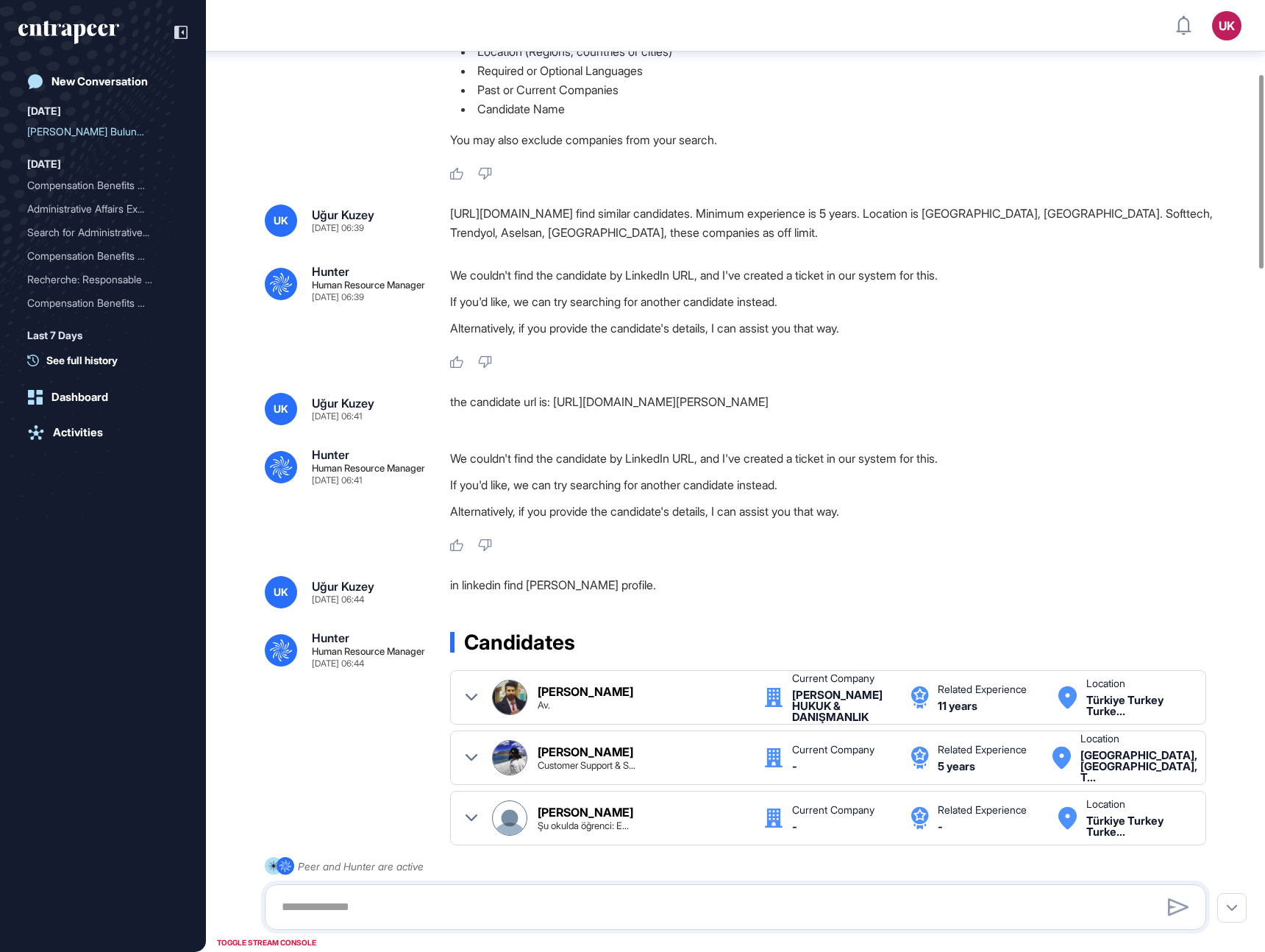
scroll to position [539, 0]
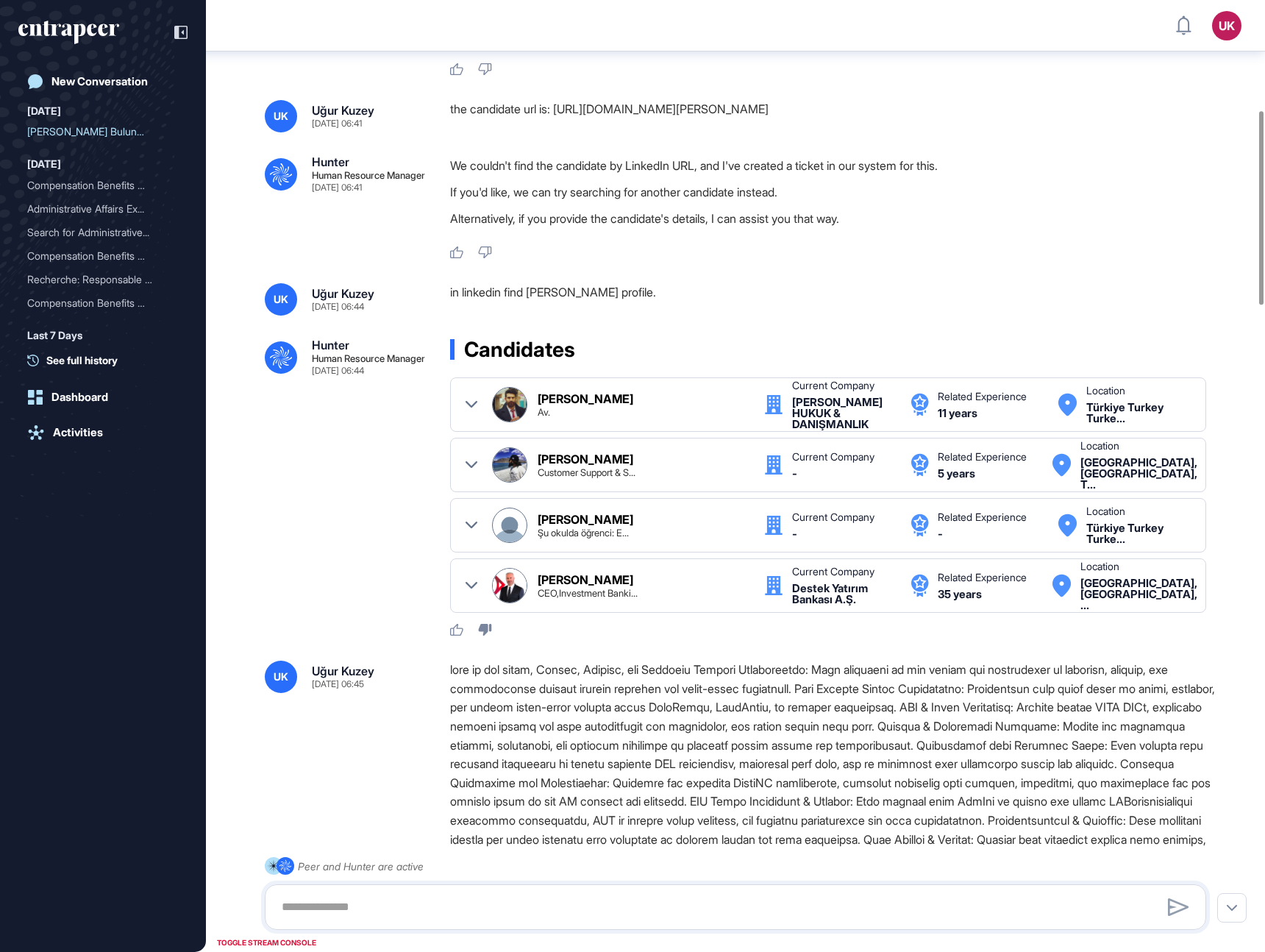
click at [475, 398] on div at bounding box center [472, 405] width 12 height 36
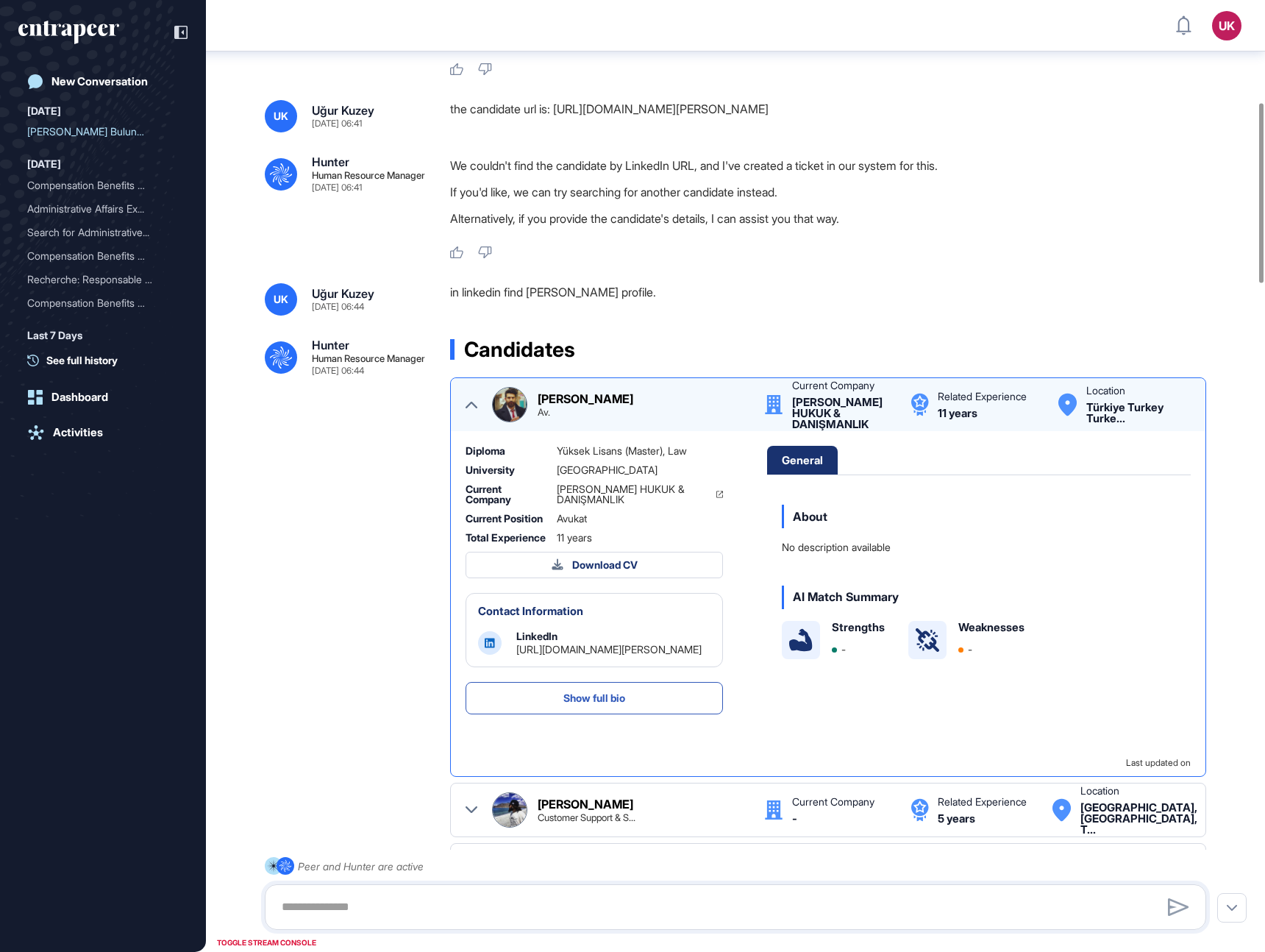
click at [474, 415] on div at bounding box center [472, 405] width 12 height 36
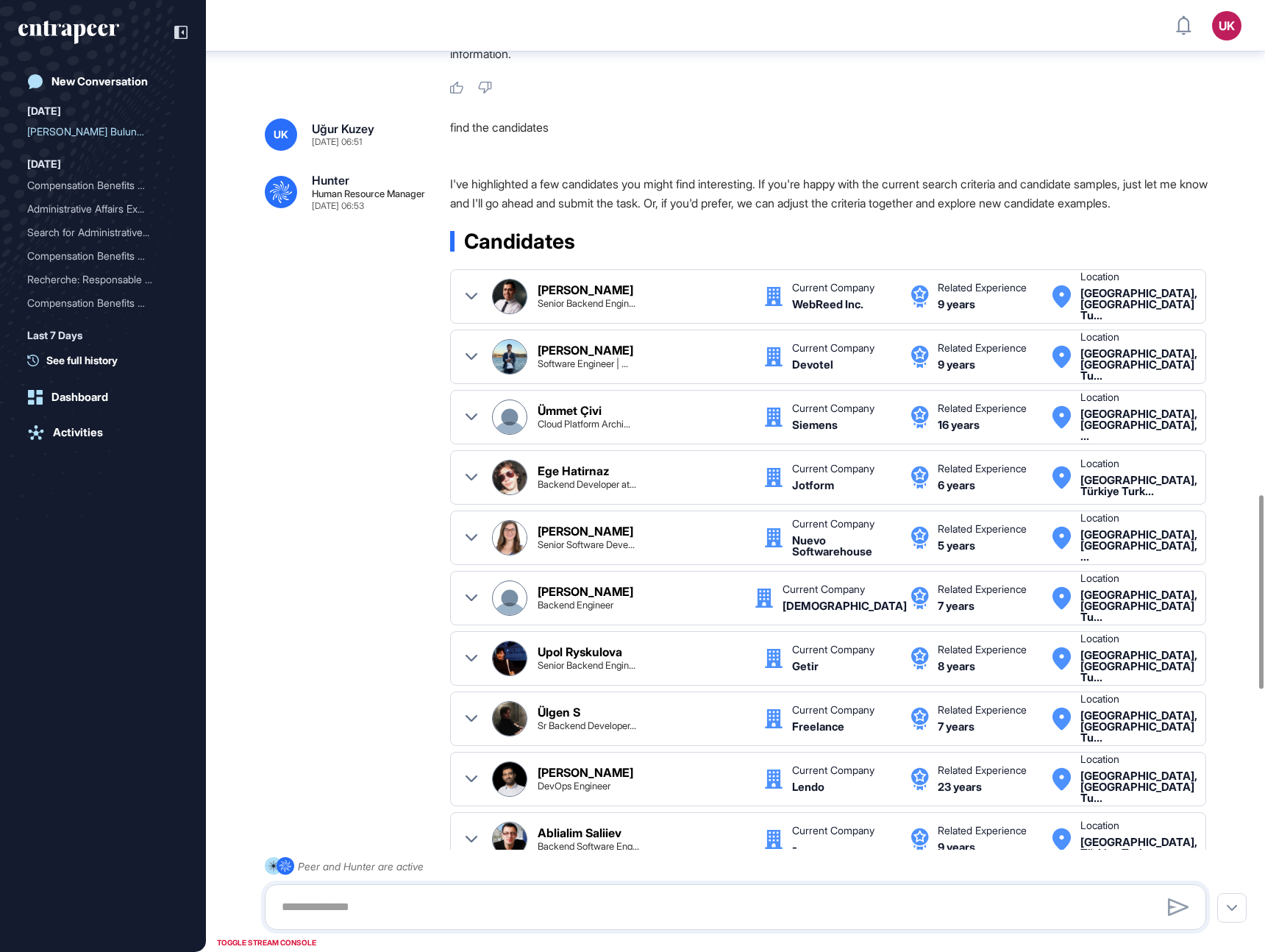
scroll to position [2425, 0]
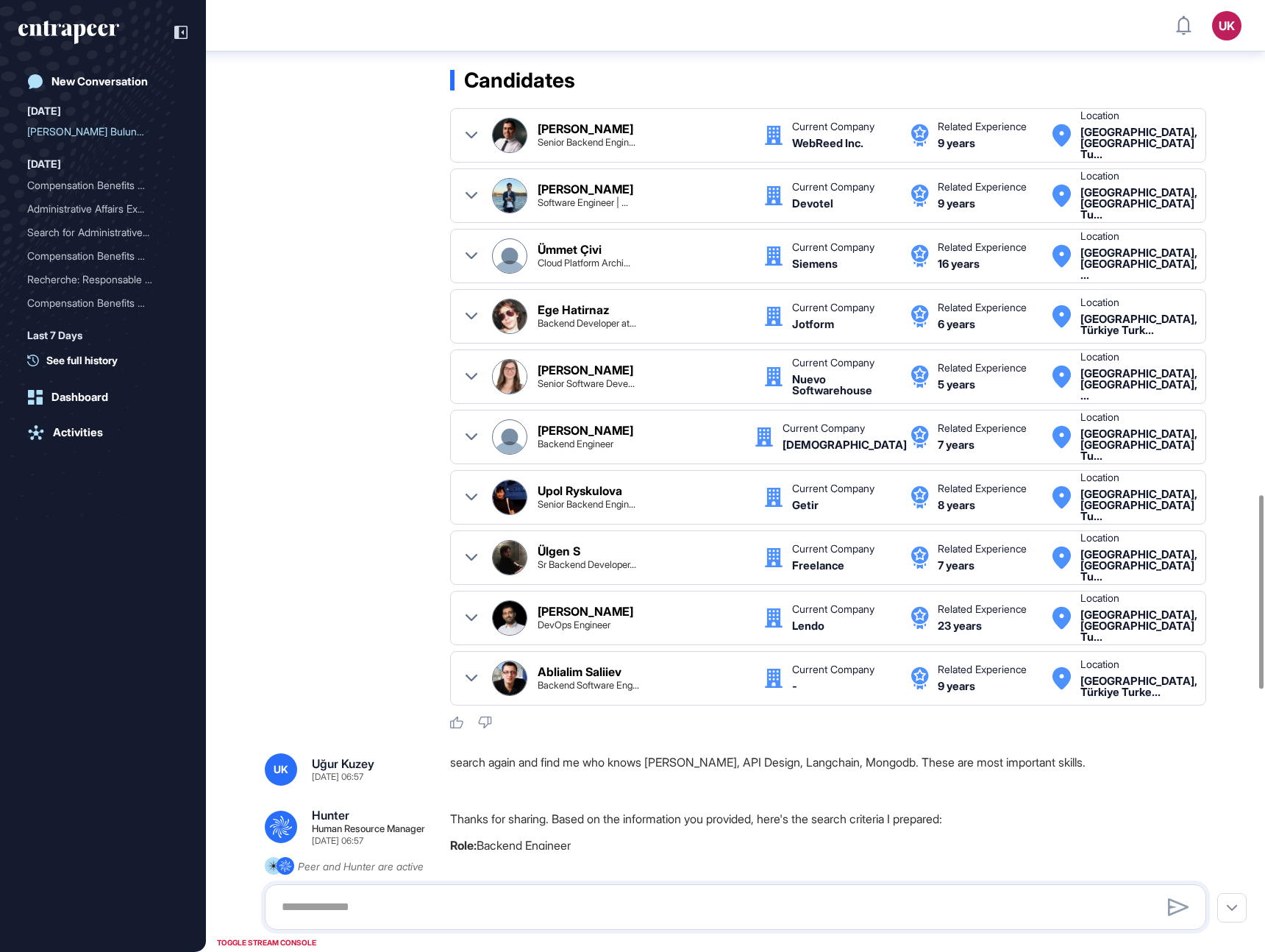
click at [476, 141] on icon at bounding box center [472, 135] width 12 height 12
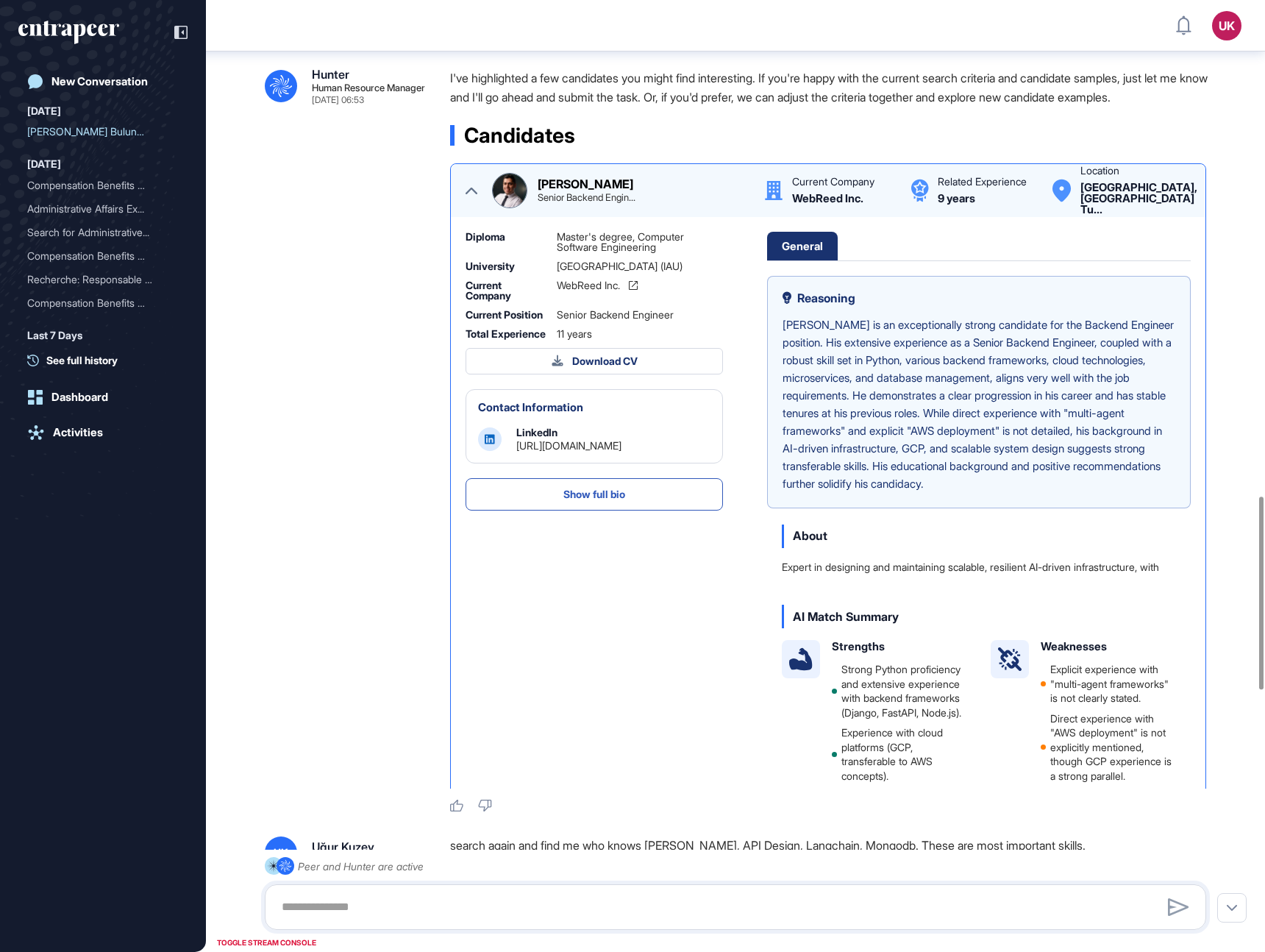
scroll to position [2200, 0]
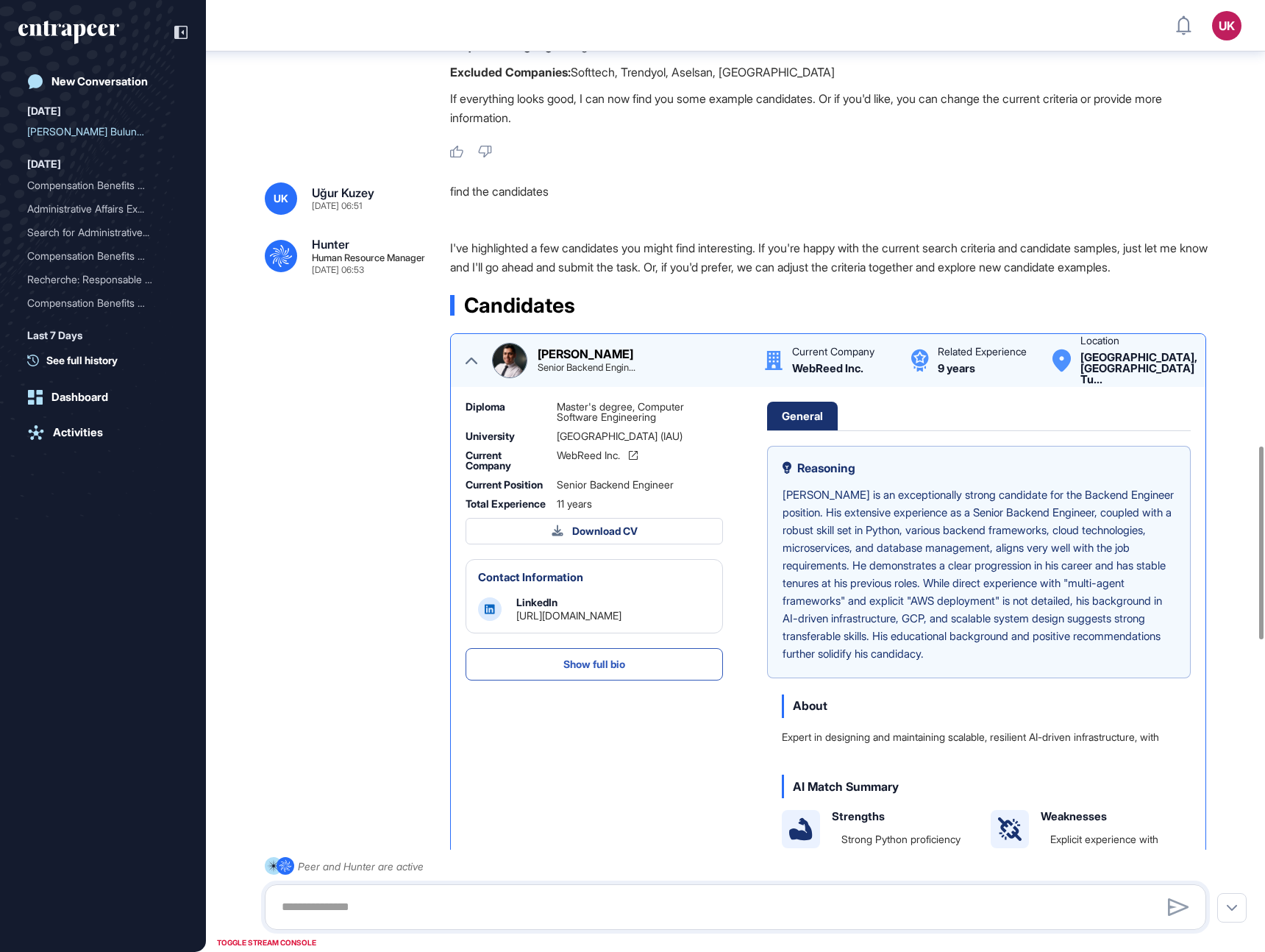
click at [466, 378] on div "Hassan Naghibi Senior Backend Engin... Current Company WebReed Inc. Related Exp…" at bounding box center [828, 360] width 725 height 36
click at [469, 364] on icon at bounding box center [472, 361] width 12 height 7
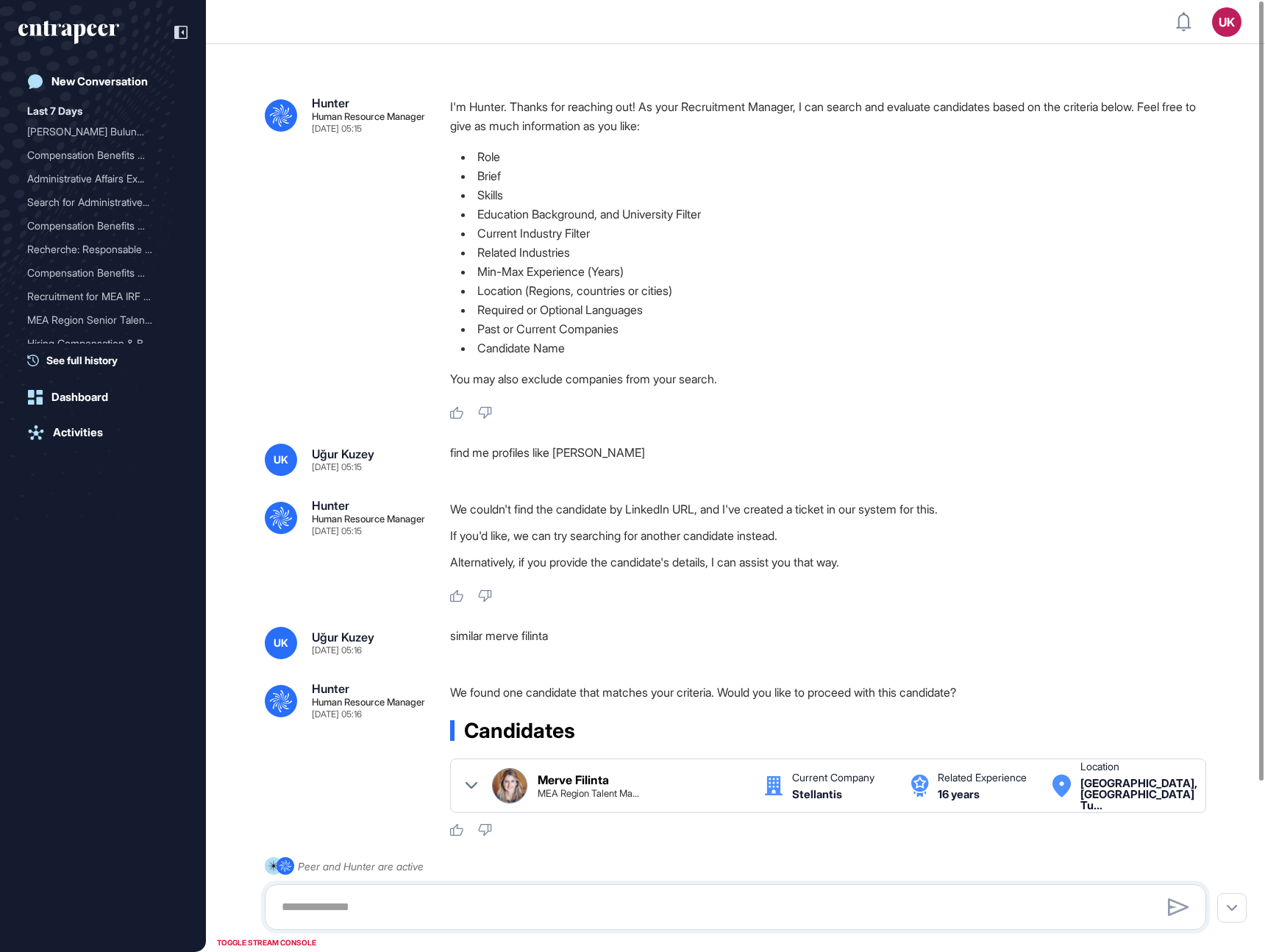
click at [501, 450] on div "find me profiles like Feyza Dağıstan" at bounding box center [834, 460] width 768 height 33
copy div "find me profiles like Feyza Dağıstan .cls-2{fill:#fff}"
click at [473, 634] on div "similar merve filinta" at bounding box center [834, 643] width 768 height 33
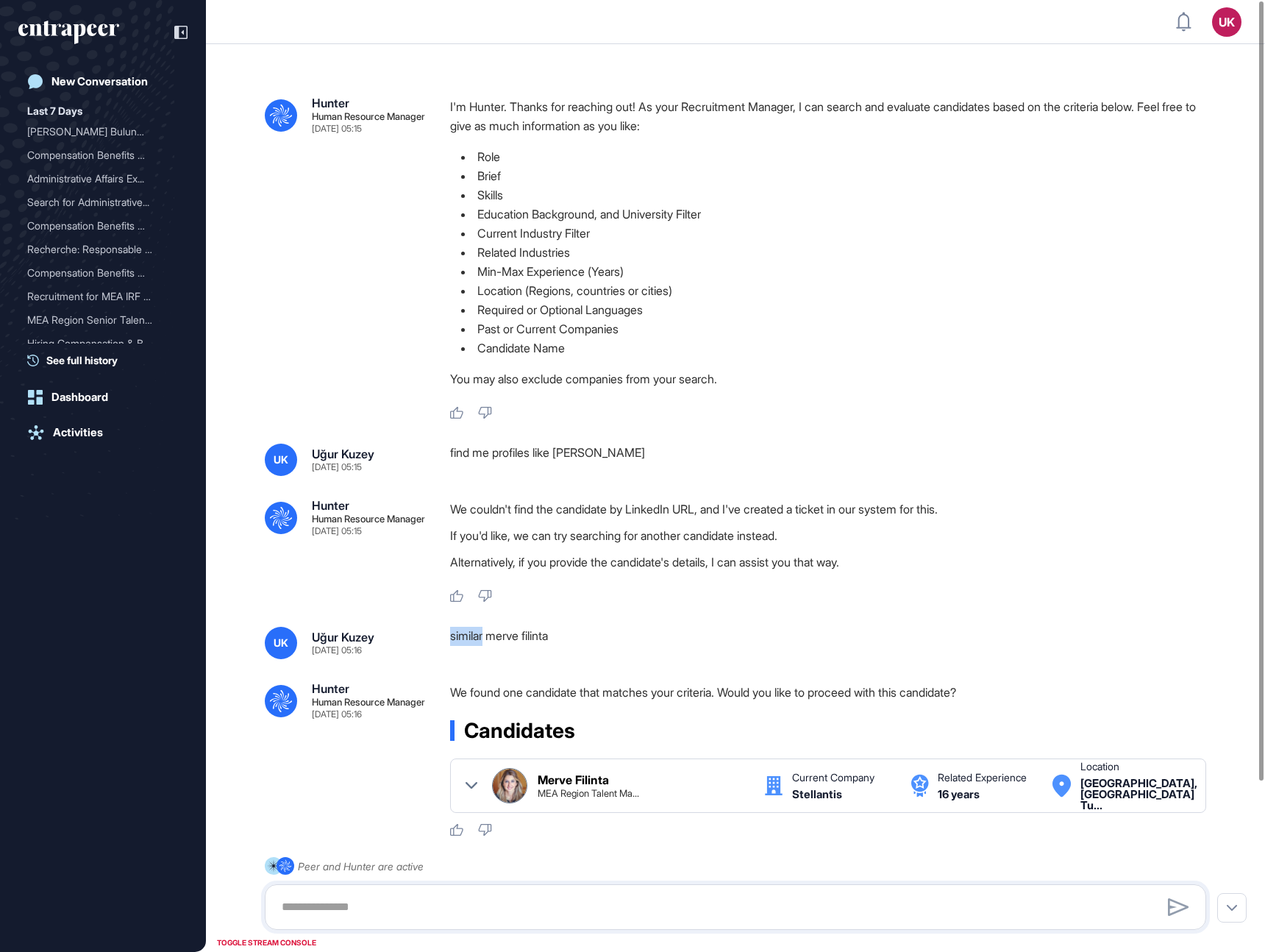
click at [473, 634] on div "similar merve filinta" at bounding box center [834, 643] width 768 height 33
copy div "similar merve filinta .cls-2{fill:#fff}"
click at [460, 454] on div "find me profiles like Feyza Dağıstan" at bounding box center [834, 460] width 768 height 33
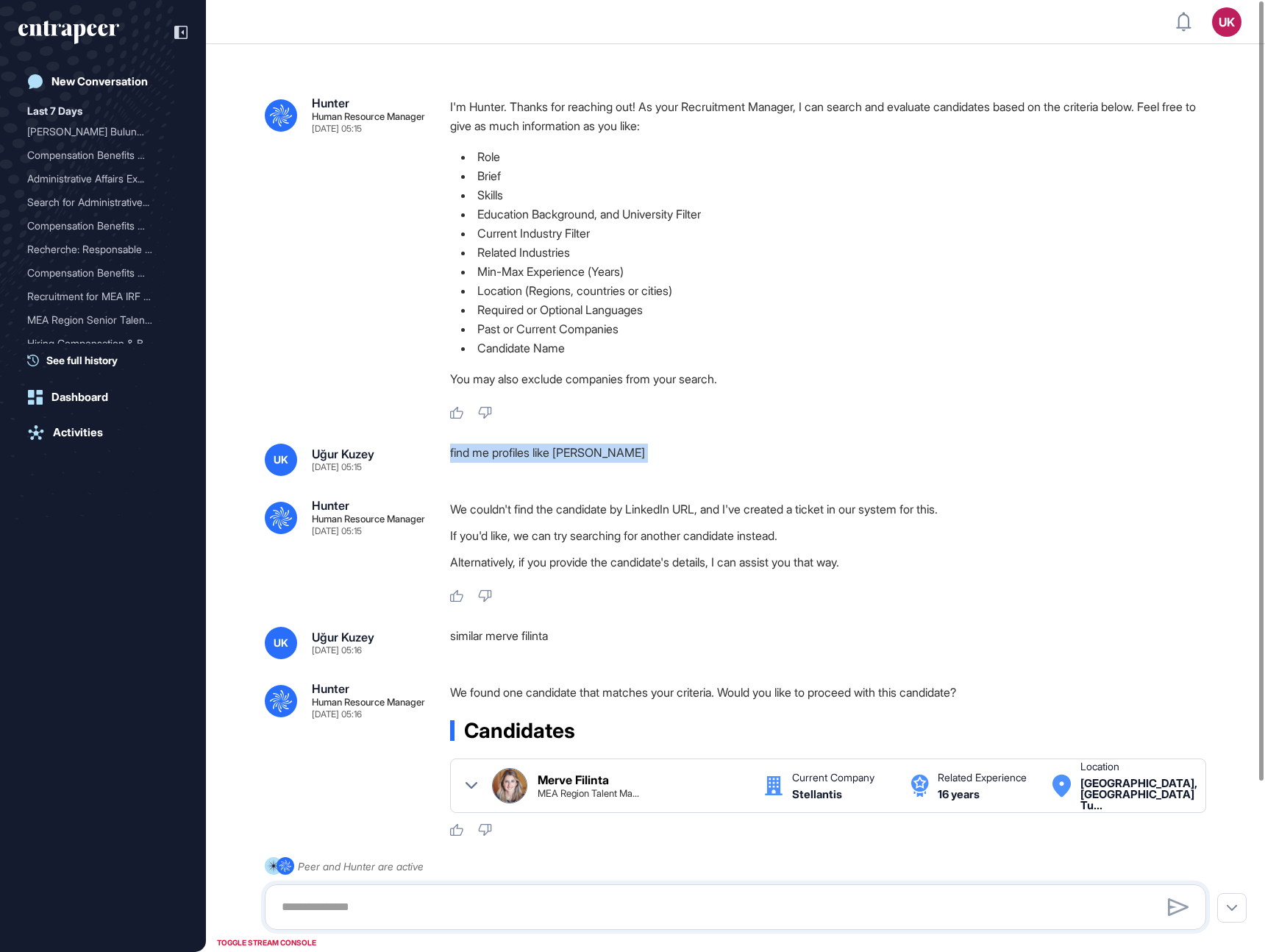
click at [460, 454] on div "find me profiles like Feyza Dağıstan" at bounding box center [834, 460] width 768 height 33
copy div "find me profiles like Feyza Dağıstan .cls-2{fill:#fff}"
click at [489, 635] on div "similar merve filinta" at bounding box center [834, 643] width 768 height 33
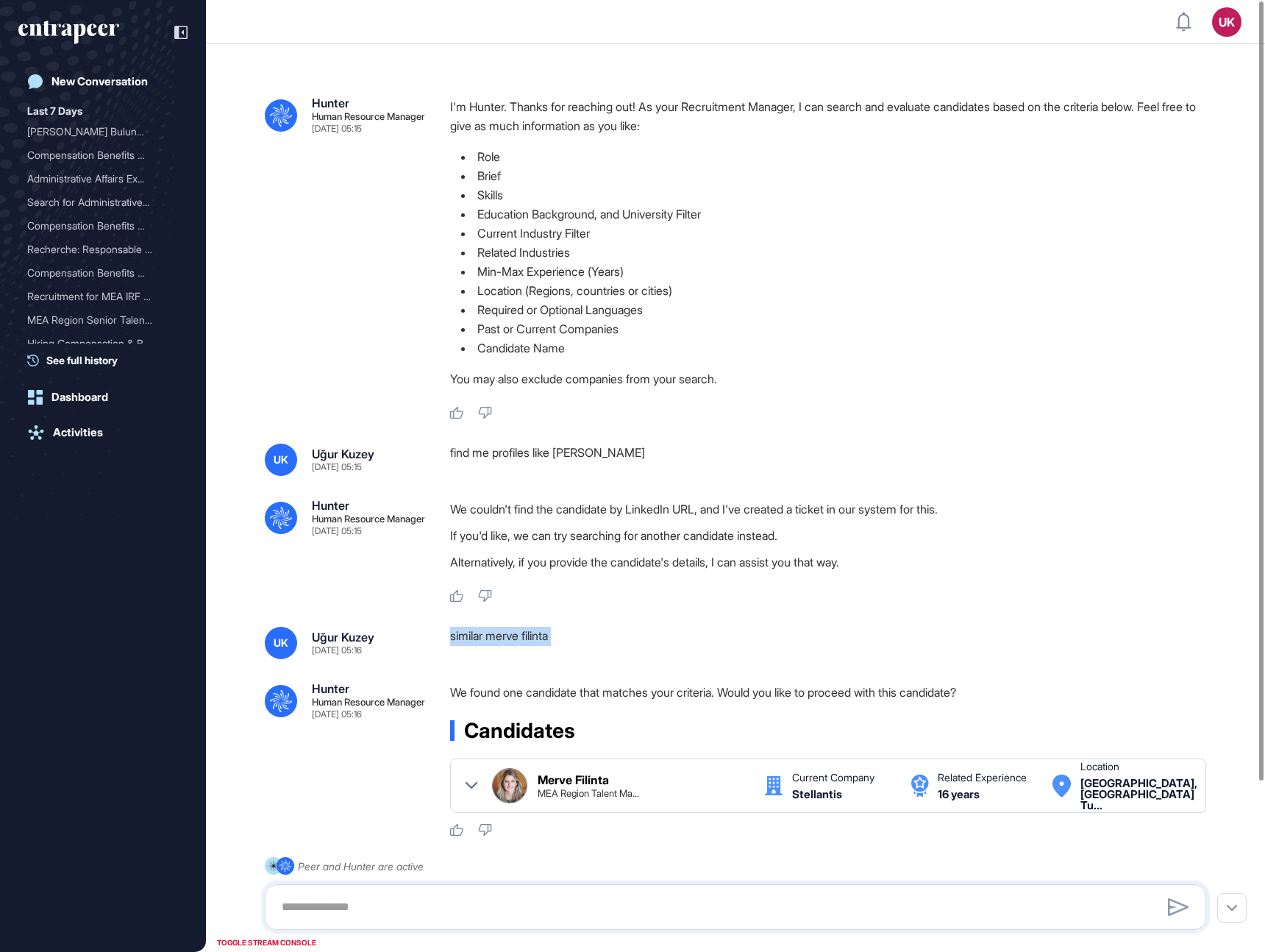
copy div "similar merve filinta .cls-2{fill:#fff}"
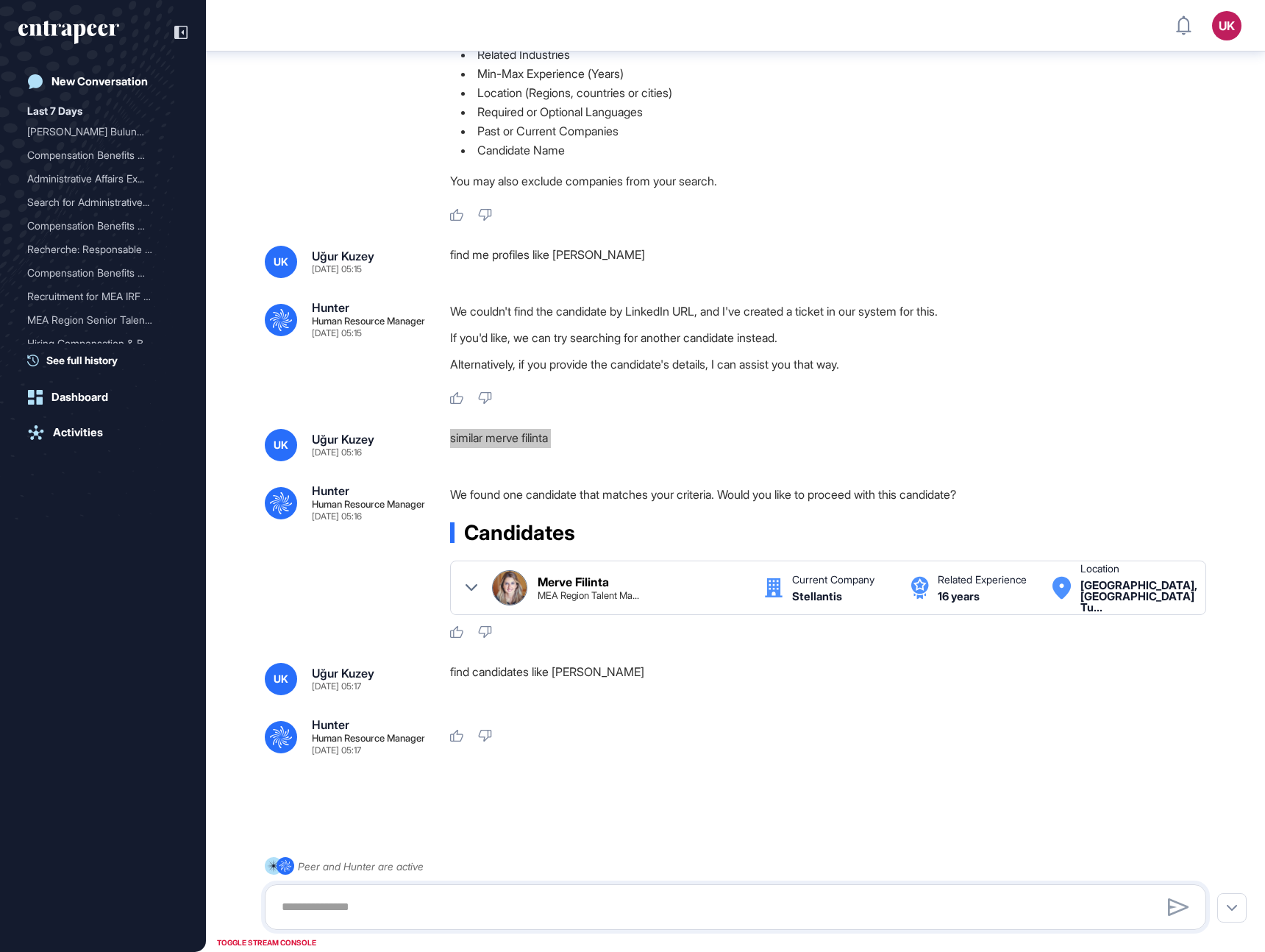
scroll to position [215, 0]
click at [515, 663] on div "find candidates like merve filinta" at bounding box center [834, 679] width 768 height 33
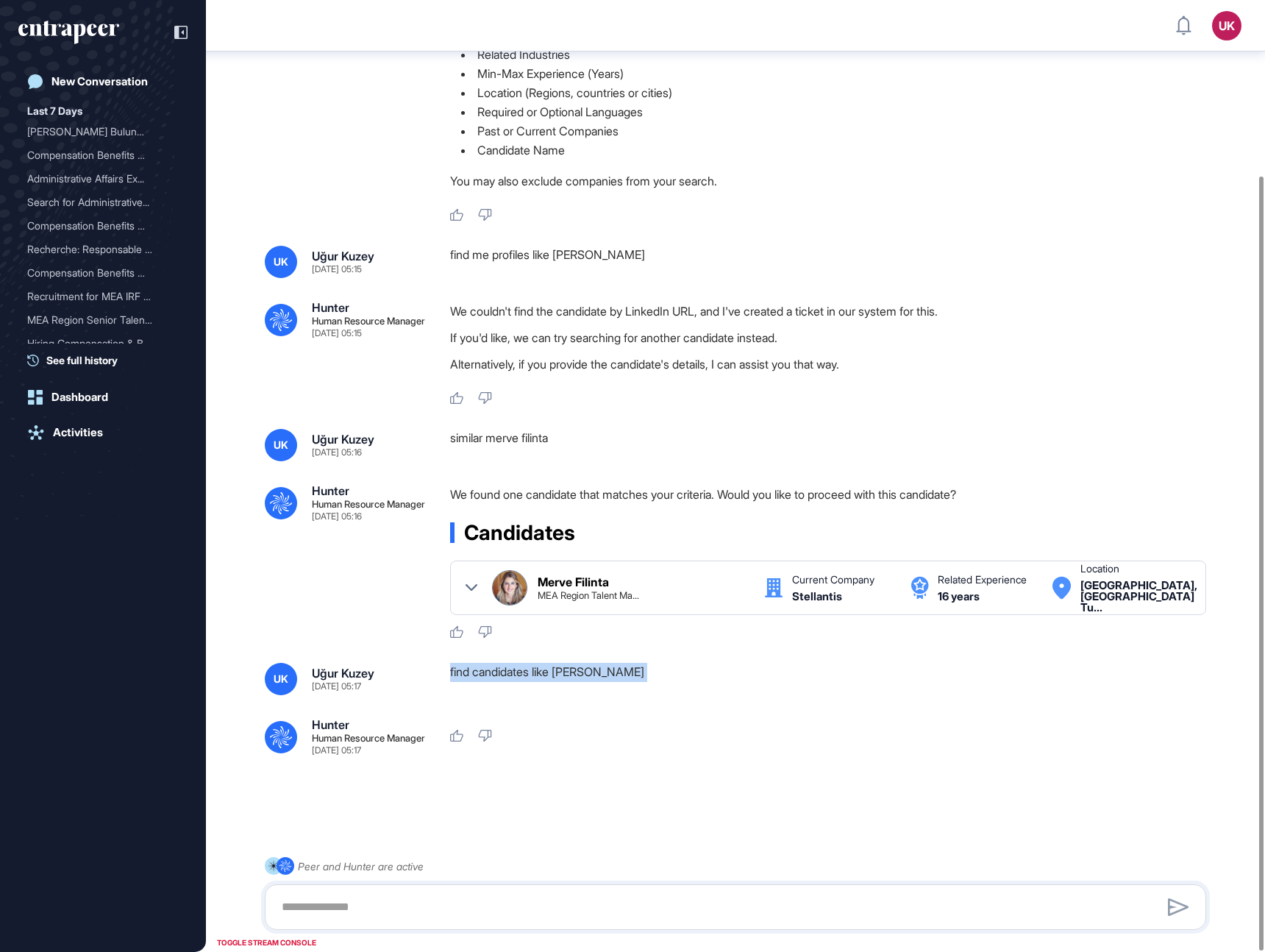
click at [515, 663] on div "find candidates like merve filinta" at bounding box center [834, 679] width 768 height 33
copy div "find candidates like merve filinta .cls-2{fill:#fff}"
click at [470, 433] on div "similar merve filinta" at bounding box center [834, 445] width 768 height 33
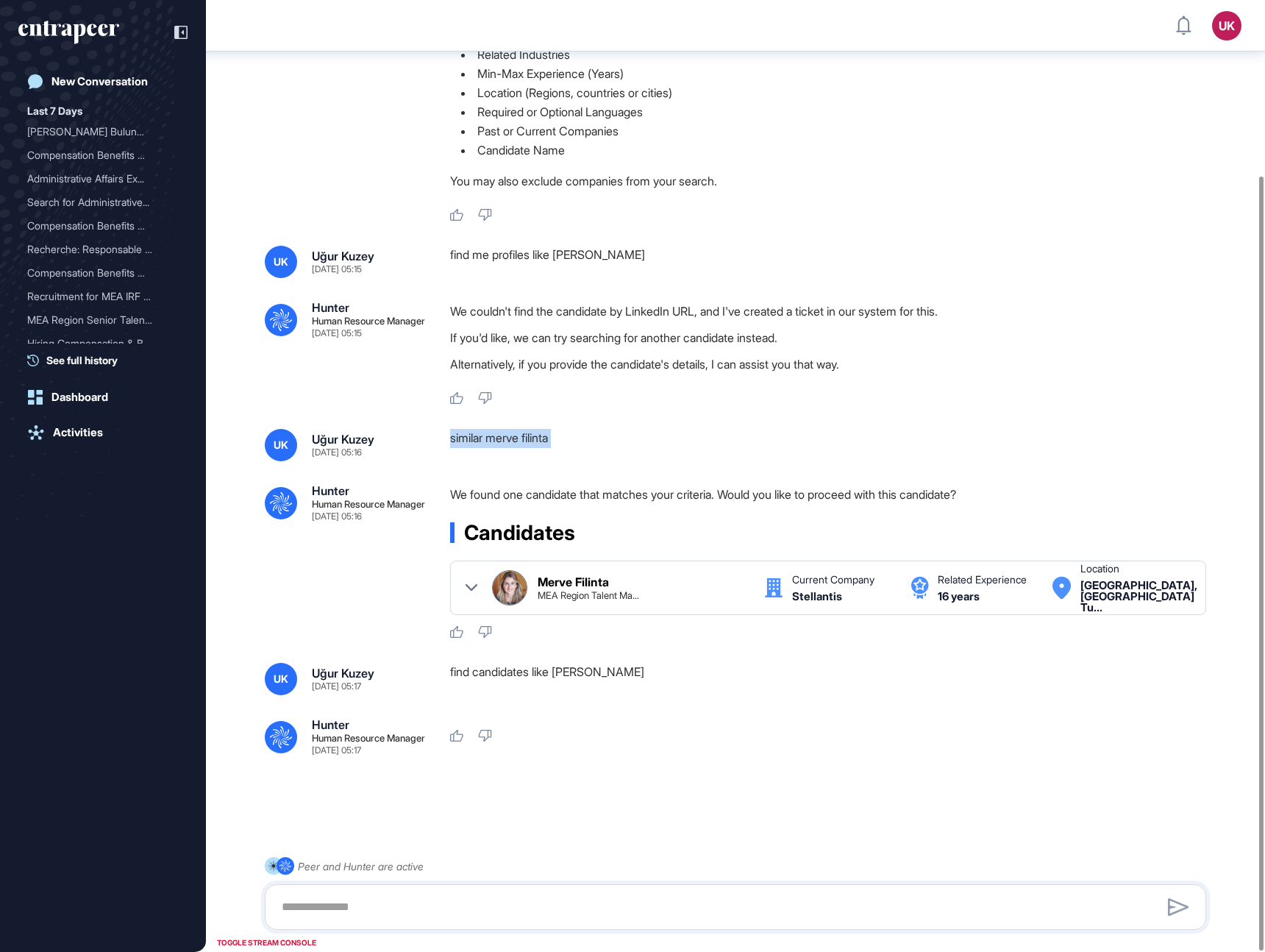
copy div "similar merve filinta .cls-2{fill:#fff}"
click at [513, 663] on div "find candidates like [PERSON_NAME]" at bounding box center [834, 679] width 768 height 33
copy div "find candidates like merve filinta .cls-2{fill:#fff}"
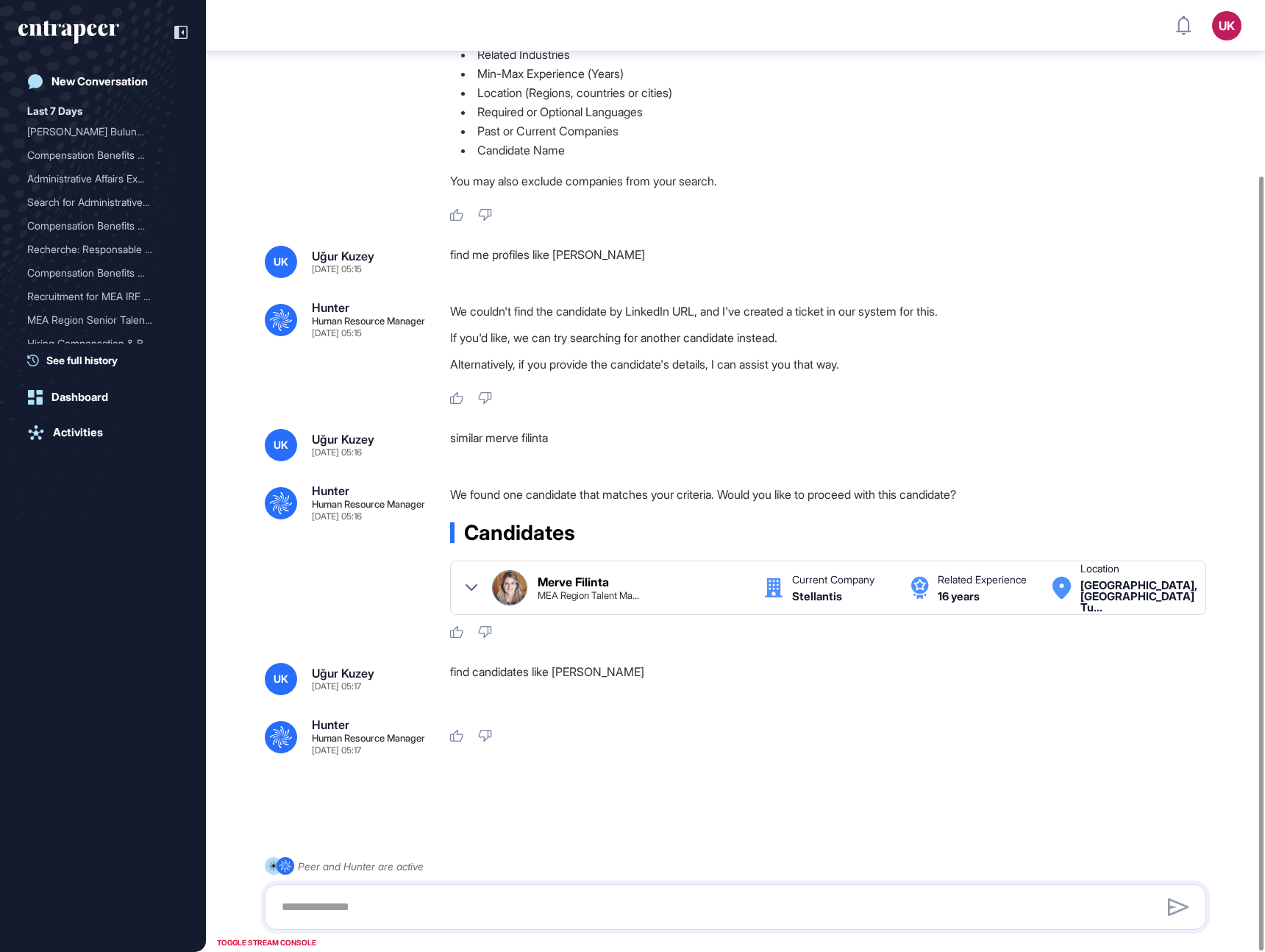
click at [460, 247] on div "find me profiles like [PERSON_NAME]" at bounding box center [834, 262] width 768 height 33
copy div "find me profiles like Feyza Dağıstan .cls-2{fill:#fff}"
click at [477, 432] on div "similar merve filinta" at bounding box center [834, 445] width 768 height 33
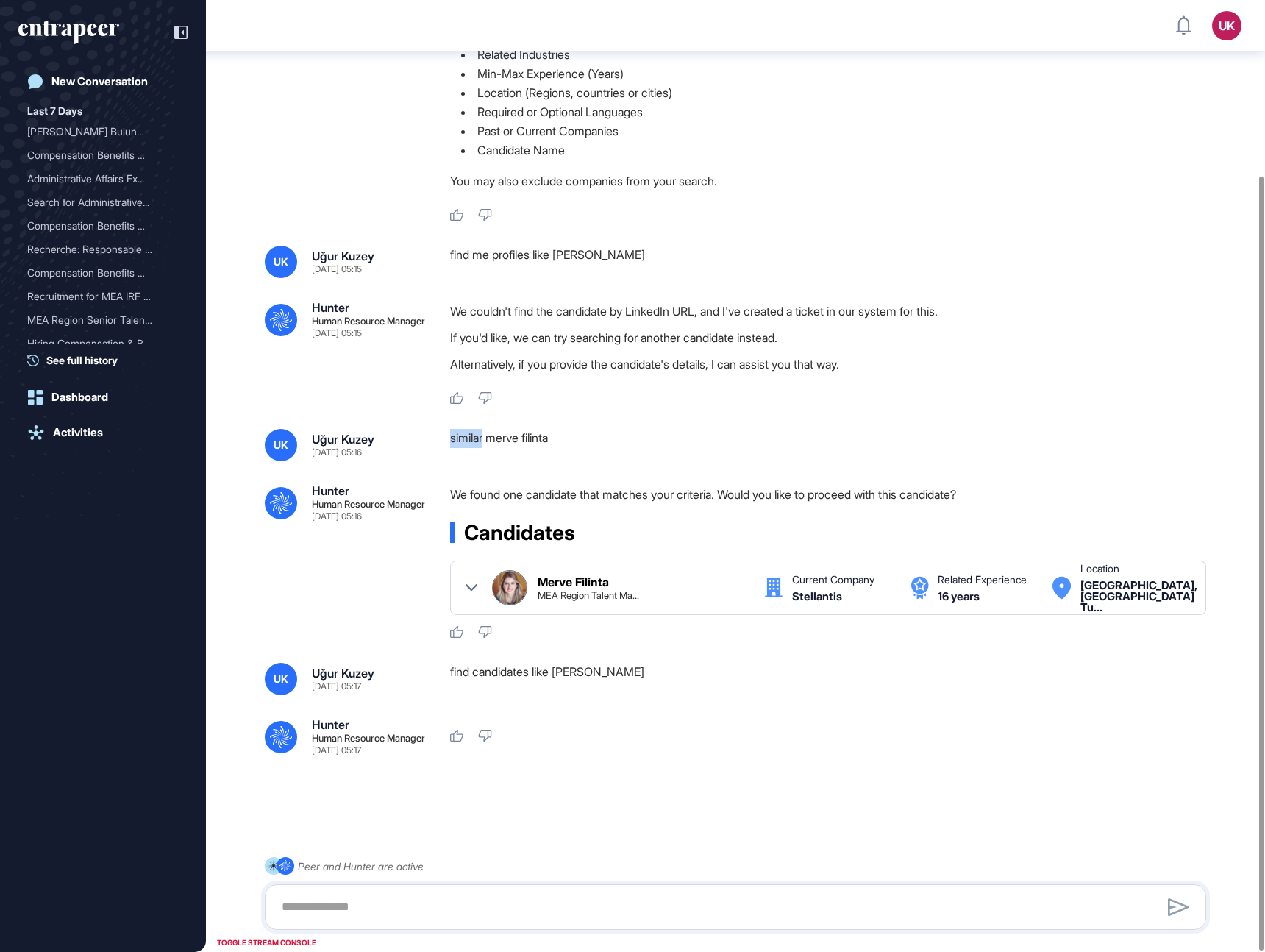
click at [477, 432] on div "similar merve filinta" at bounding box center [834, 445] width 768 height 33
copy div "similar merve filinta .cls-2{fill:#fff}"
click at [473, 432] on div "similar merve filinta" at bounding box center [834, 445] width 768 height 33
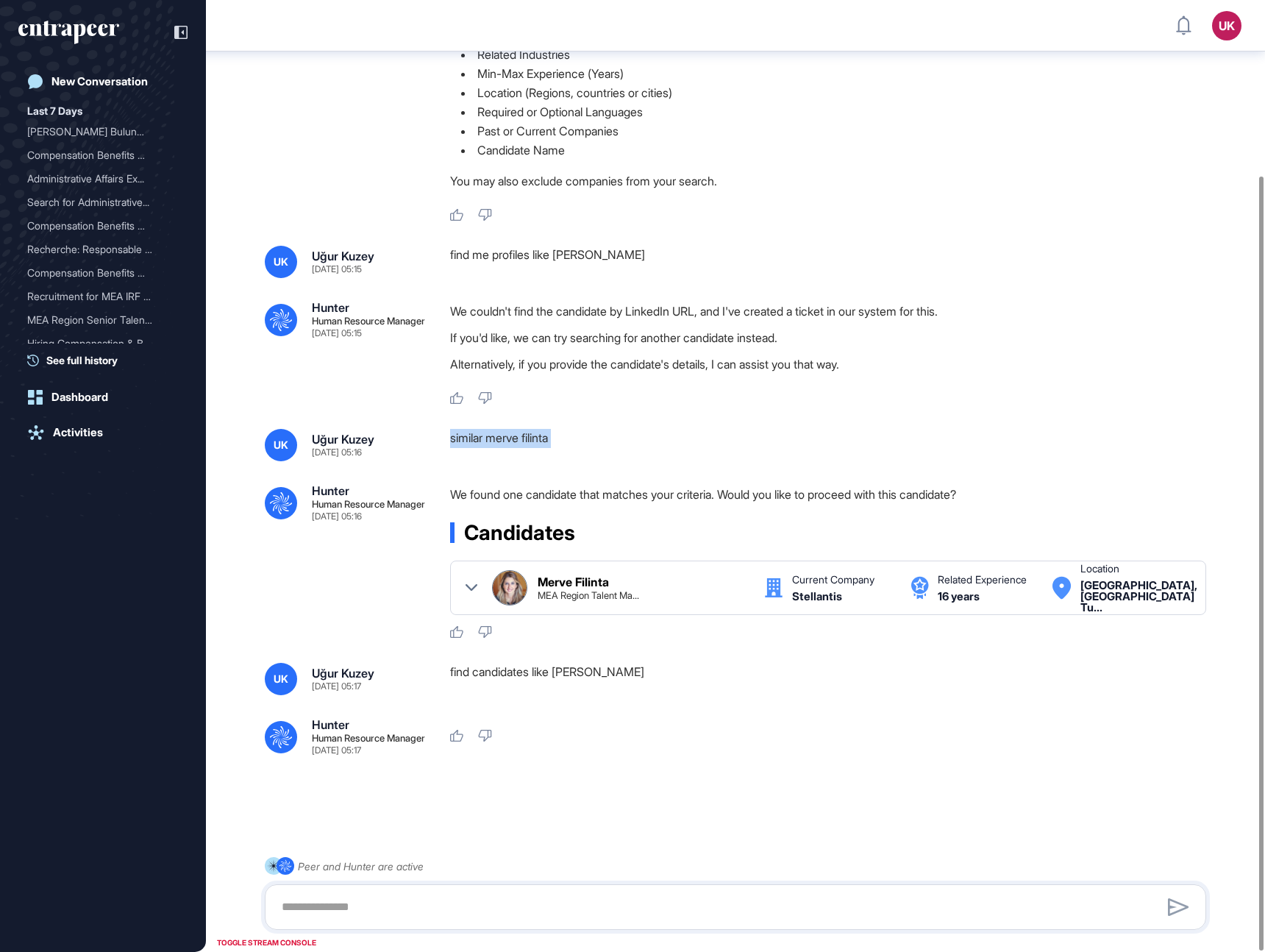
click at [473, 432] on div "similar merve filinta" at bounding box center [834, 445] width 768 height 33
click at [467, 663] on div "find candidates like [PERSON_NAME]" at bounding box center [834, 679] width 768 height 33
click at [472, 429] on div "similar merve filinta" at bounding box center [834, 445] width 768 height 33
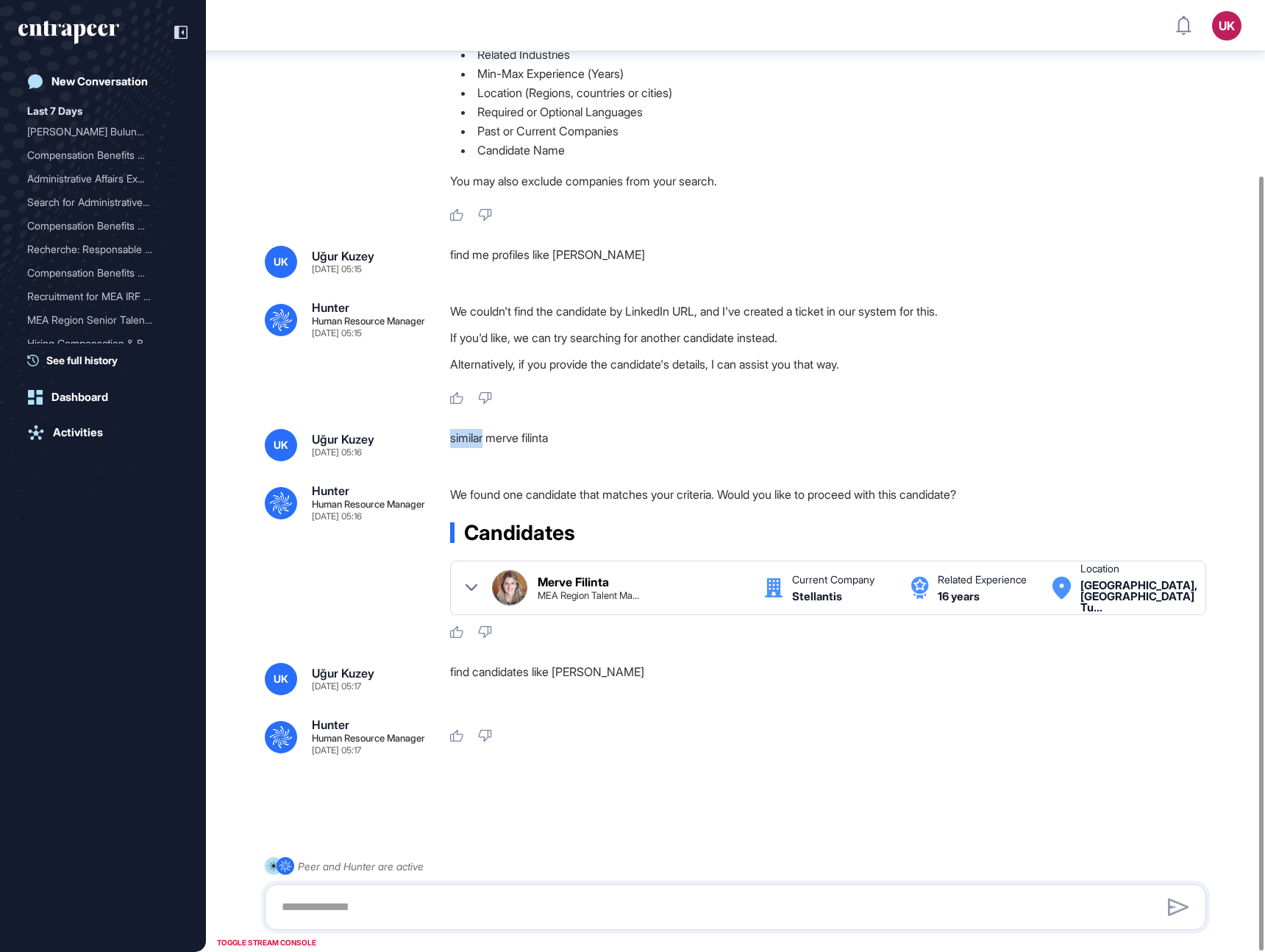
click at [472, 429] on div "similar merve filinta" at bounding box center [834, 445] width 768 height 33
copy div "similar merve filinta .cls-2{fill:#fff}"
click at [467, 429] on div "similar merve filinta" at bounding box center [834, 445] width 768 height 33
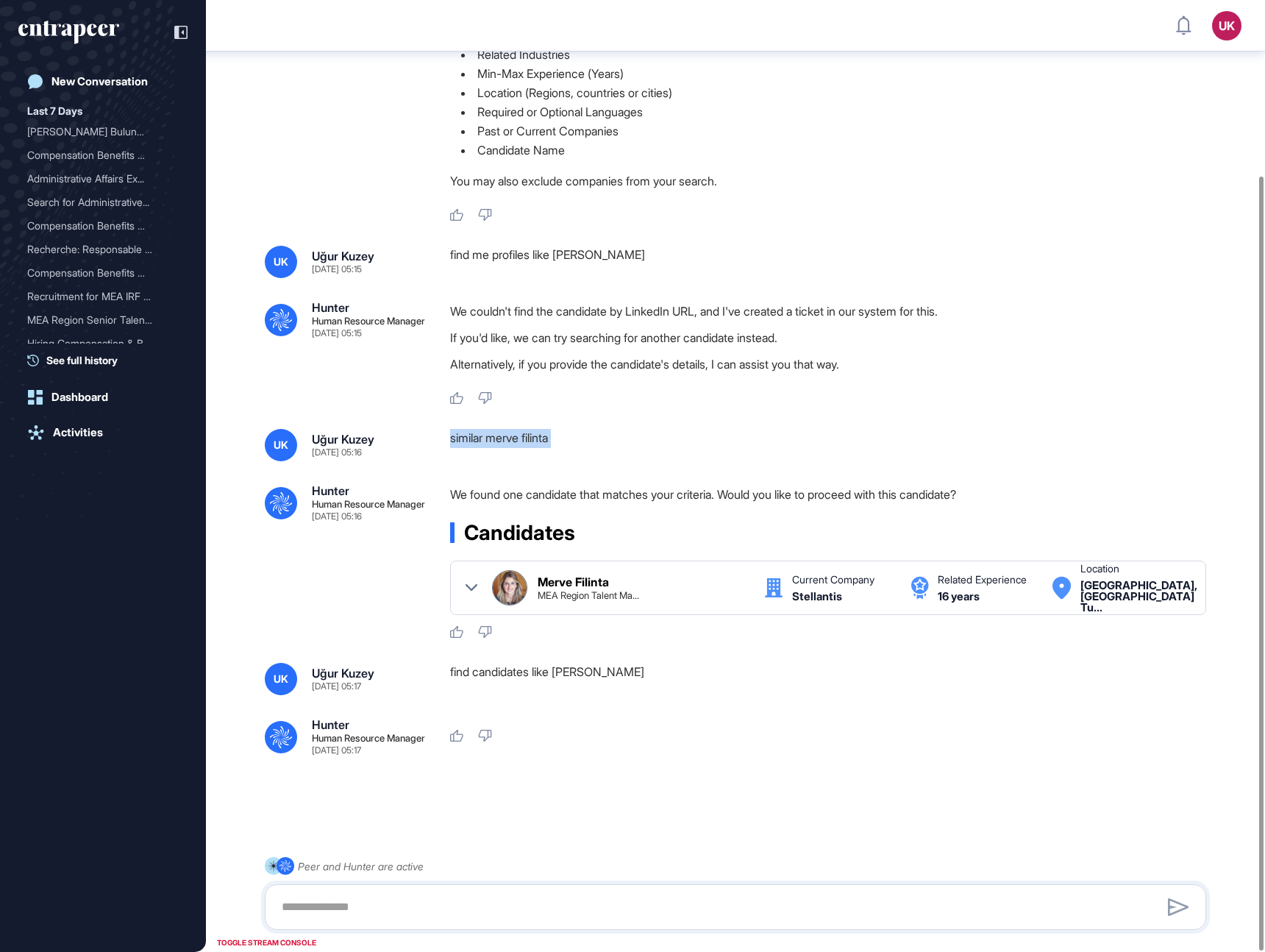
click at [467, 429] on div "similar merve filinta" at bounding box center [834, 445] width 768 height 33
click at [470, 663] on div "find candidates like [PERSON_NAME]" at bounding box center [834, 679] width 768 height 33
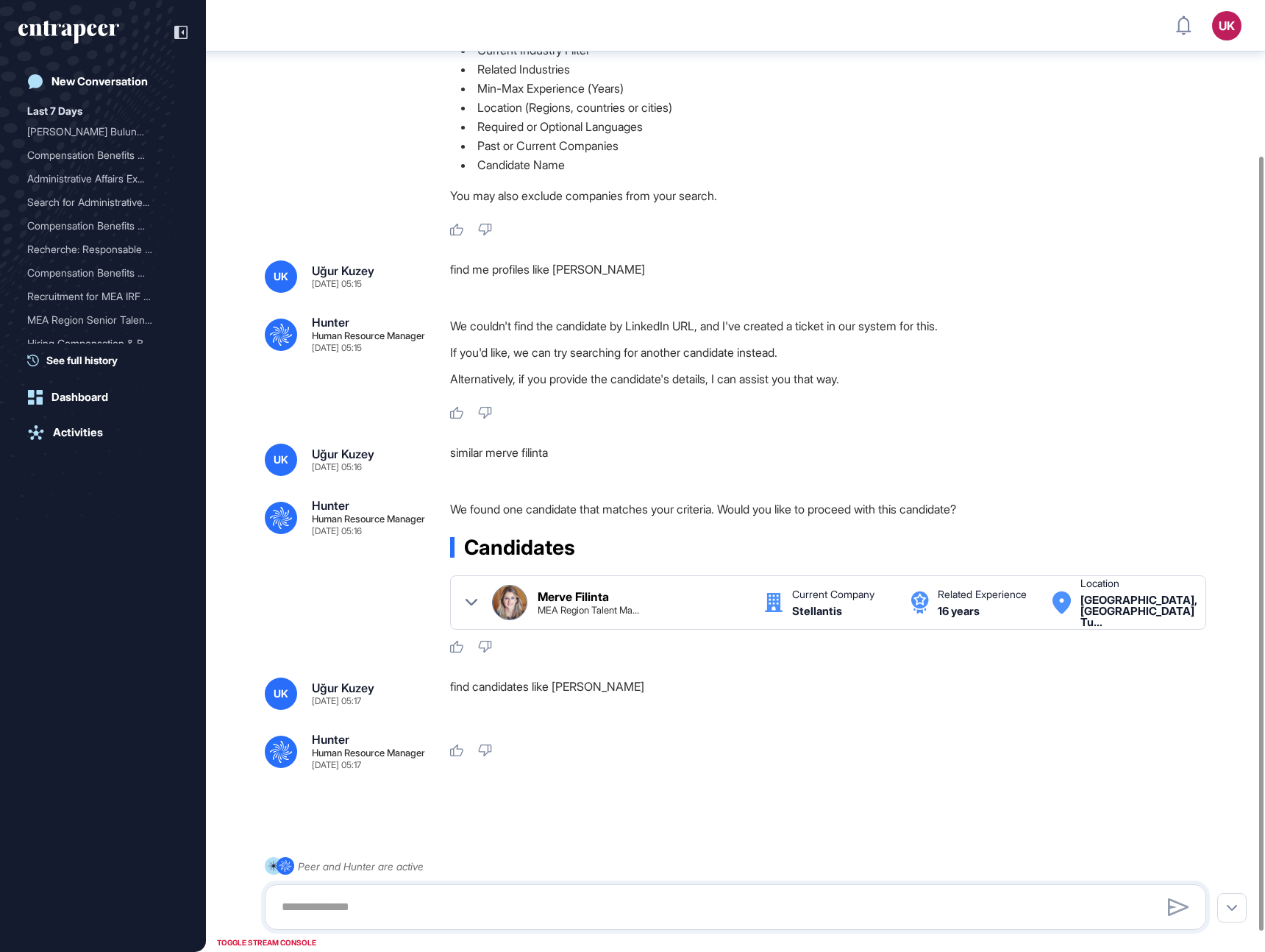
click at [495, 274] on div "find me profiles like [PERSON_NAME]" at bounding box center [834, 276] width 768 height 33
copy div "find me profiles like Feyza Dağıstan .cls-2{fill:#fff}"
click at [476, 455] on div "similar merve filinta" at bounding box center [834, 460] width 768 height 33
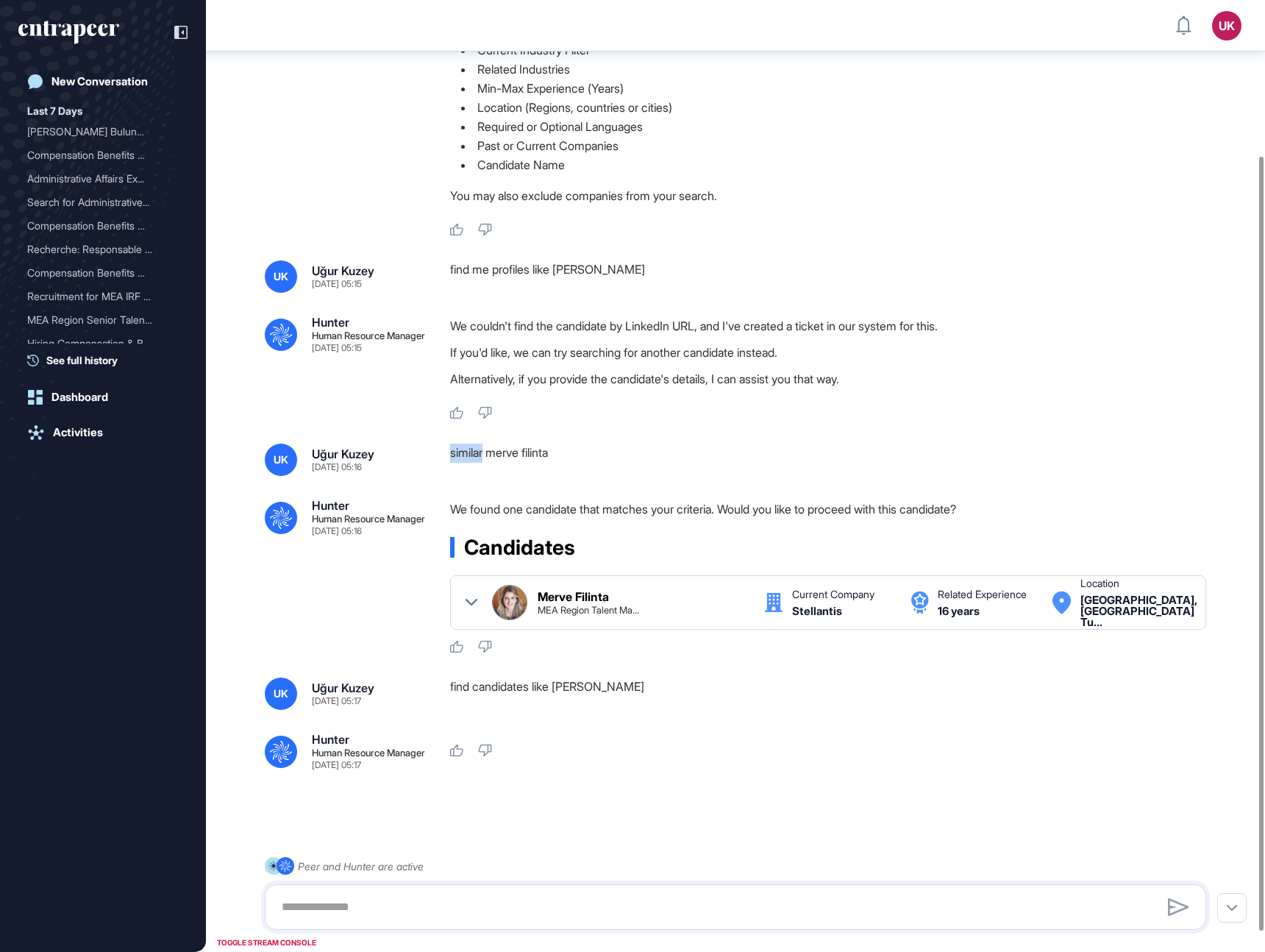
click at [476, 455] on div "similar merve filinta" at bounding box center [834, 460] width 768 height 33
copy div "similar merve filinta .cls-2{fill:#fff}"
click at [454, 686] on div "find candidates like [PERSON_NAME]" at bounding box center [834, 693] width 768 height 33
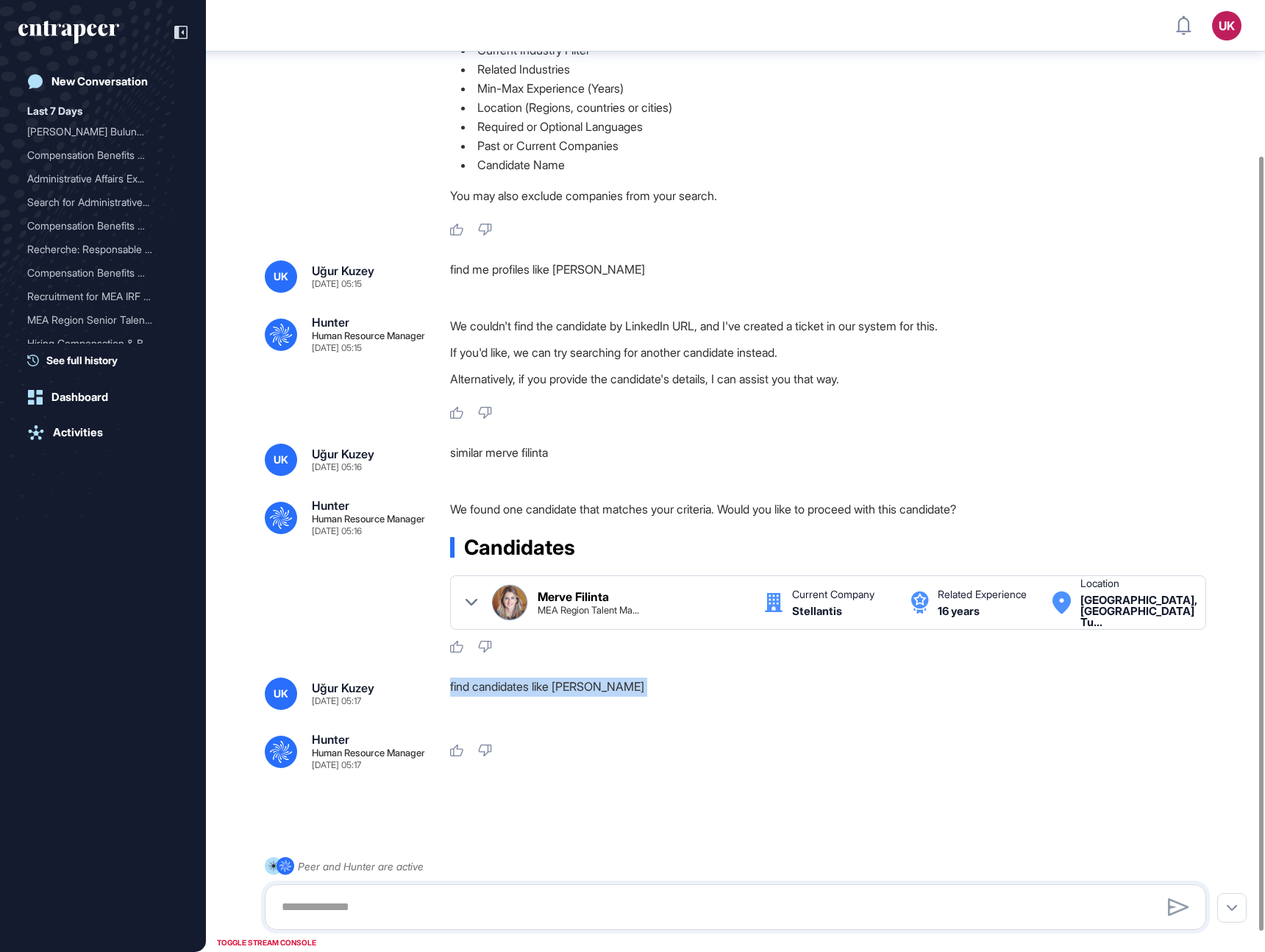
click at [454, 686] on div "find candidates like [PERSON_NAME]" at bounding box center [834, 693] width 768 height 33
click at [529, 267] on div "find me profiles like [PERSON_NAME]" at bounding box center [834, 276] width 768 height 33
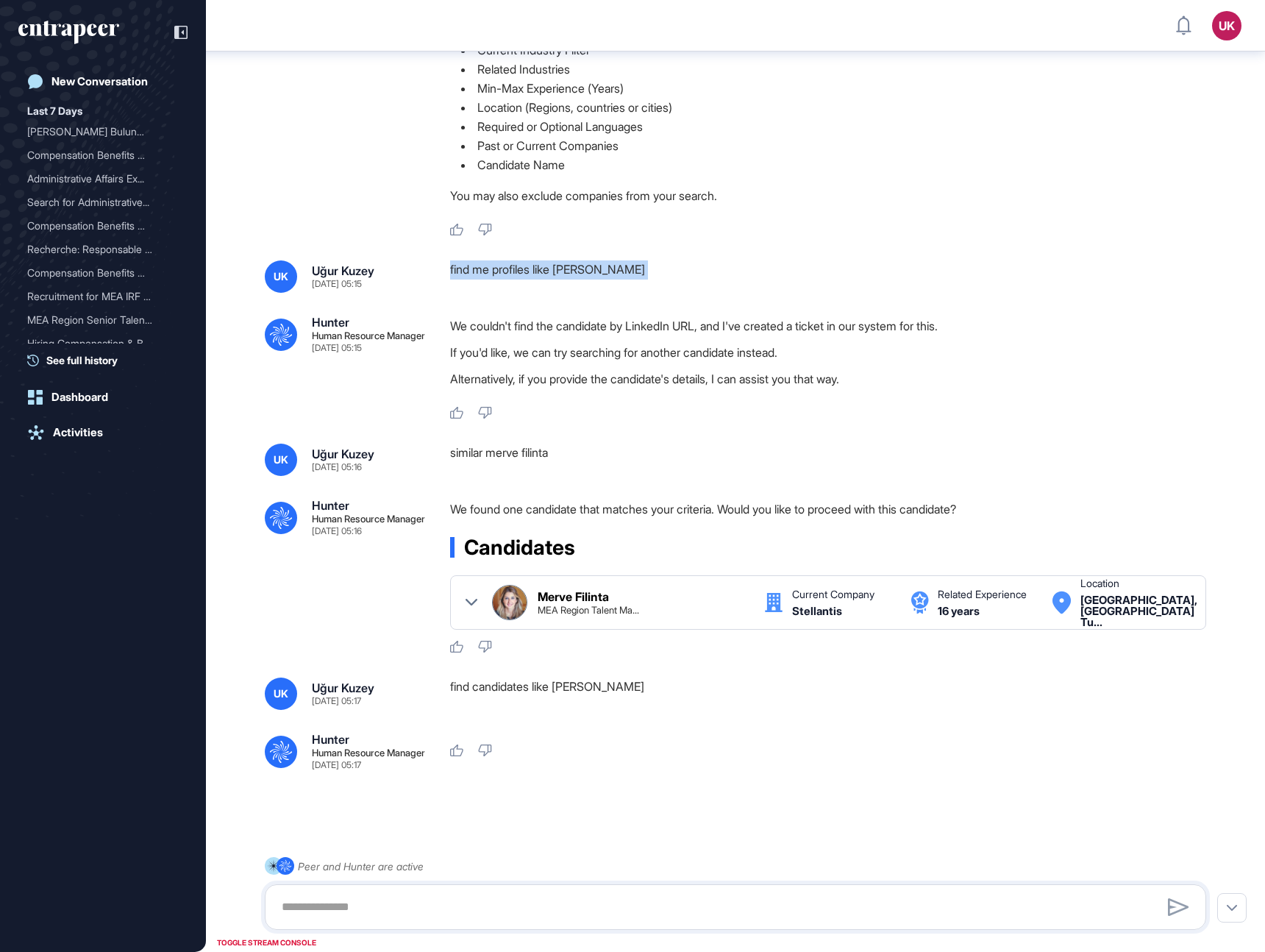
click at [476, 453] on div "similar merve filinta" at bounding box center [834, 460] width 768 height 33
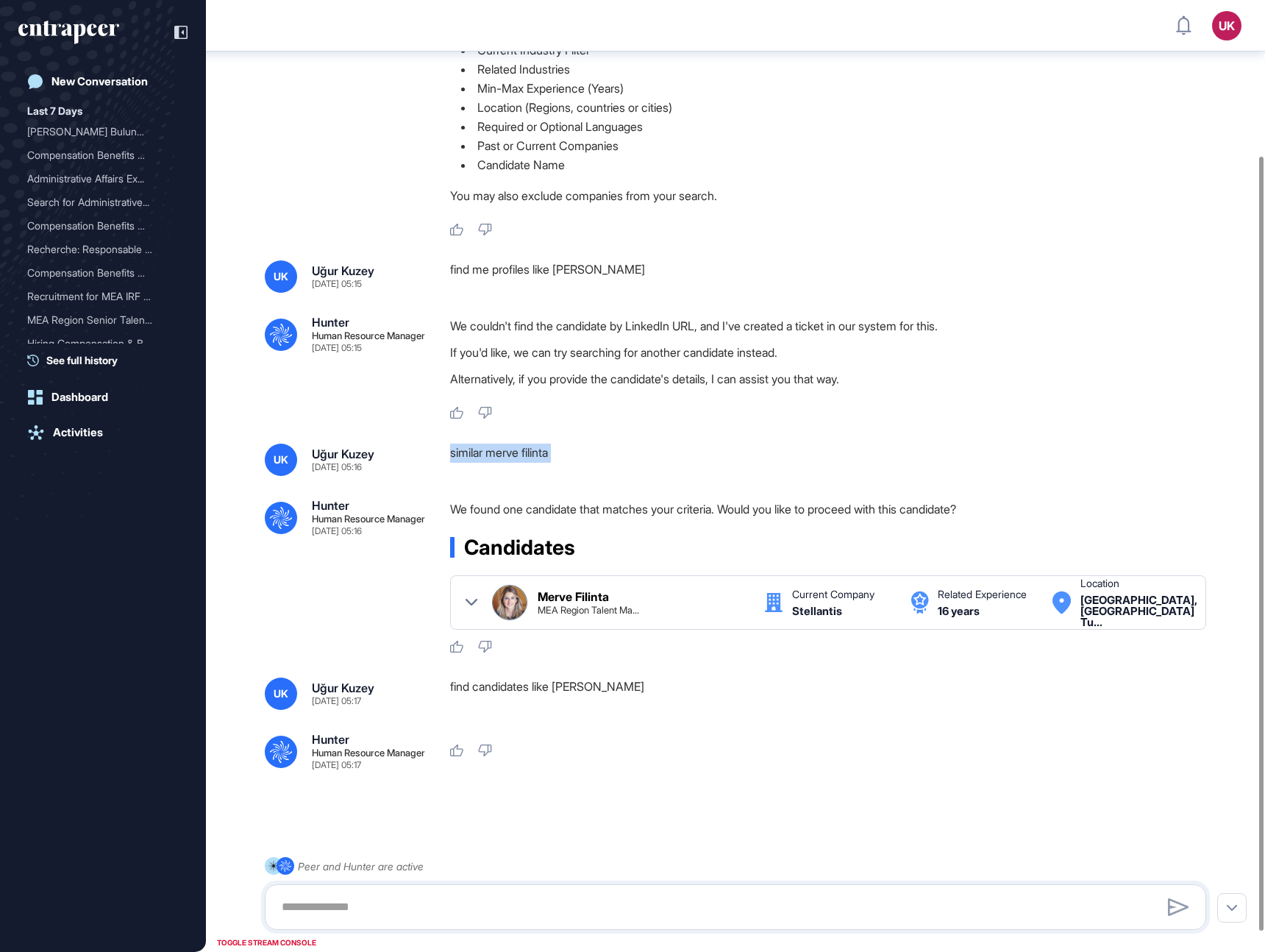
click at [476, 453] on div "similar merve filinta" at bounding box center [834, 460] width 768 height 33
click at [473, 687] on div "find candidates like [PERSON_NAME]" at bounding box center [834, 693] width 768 height 33
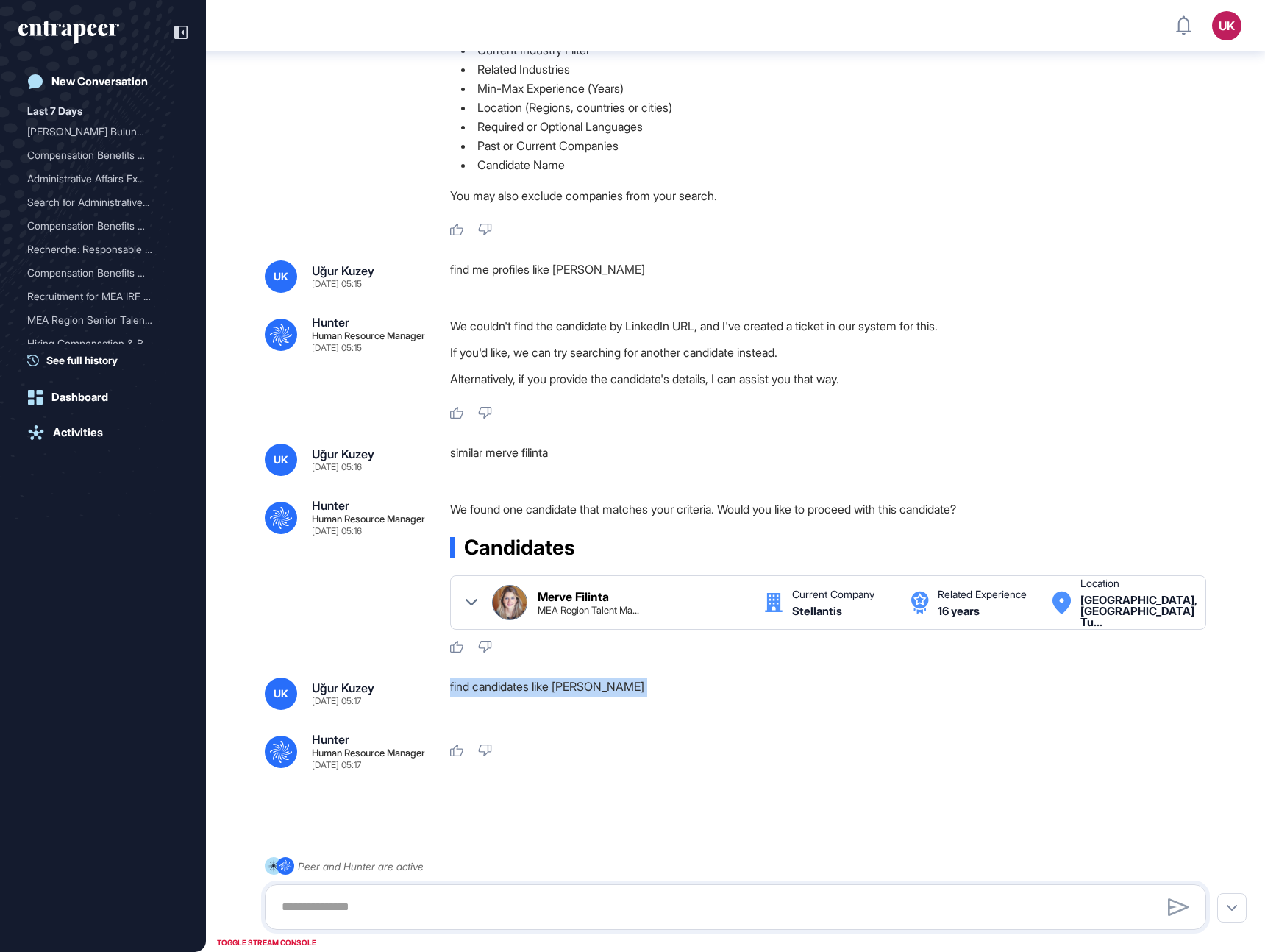
click at [474, 454] on div "similar merve filinta" at bounding box center [834, 460] width 768 height 33
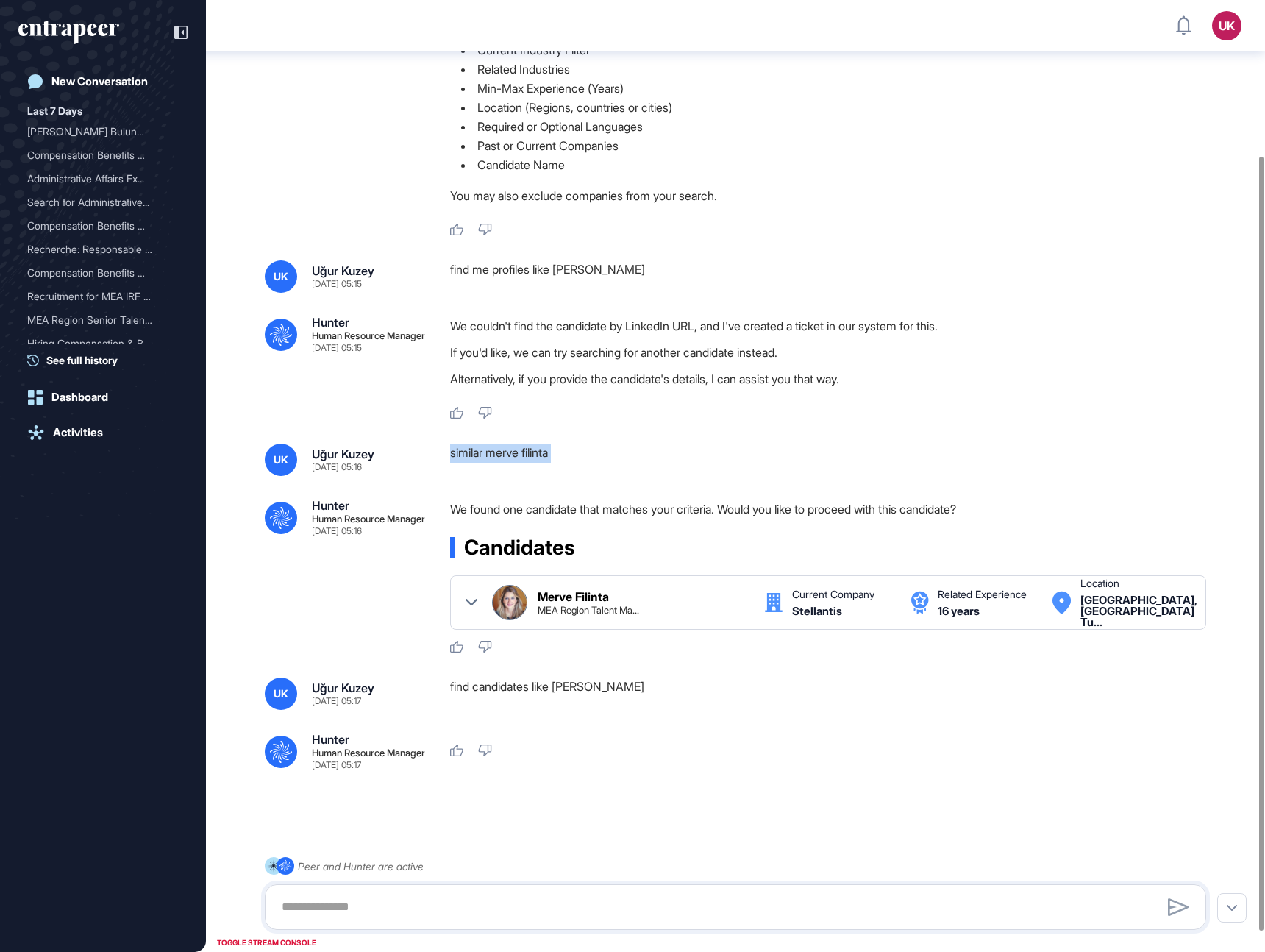
click at [474, 454] on div "similar merve filinta" at bounding box center [834, 460] width 768 height 33
click at [464, 686] on div "find candidates like [PERSON_NAME]" at bounding box center [834, 693] width 768 height 33
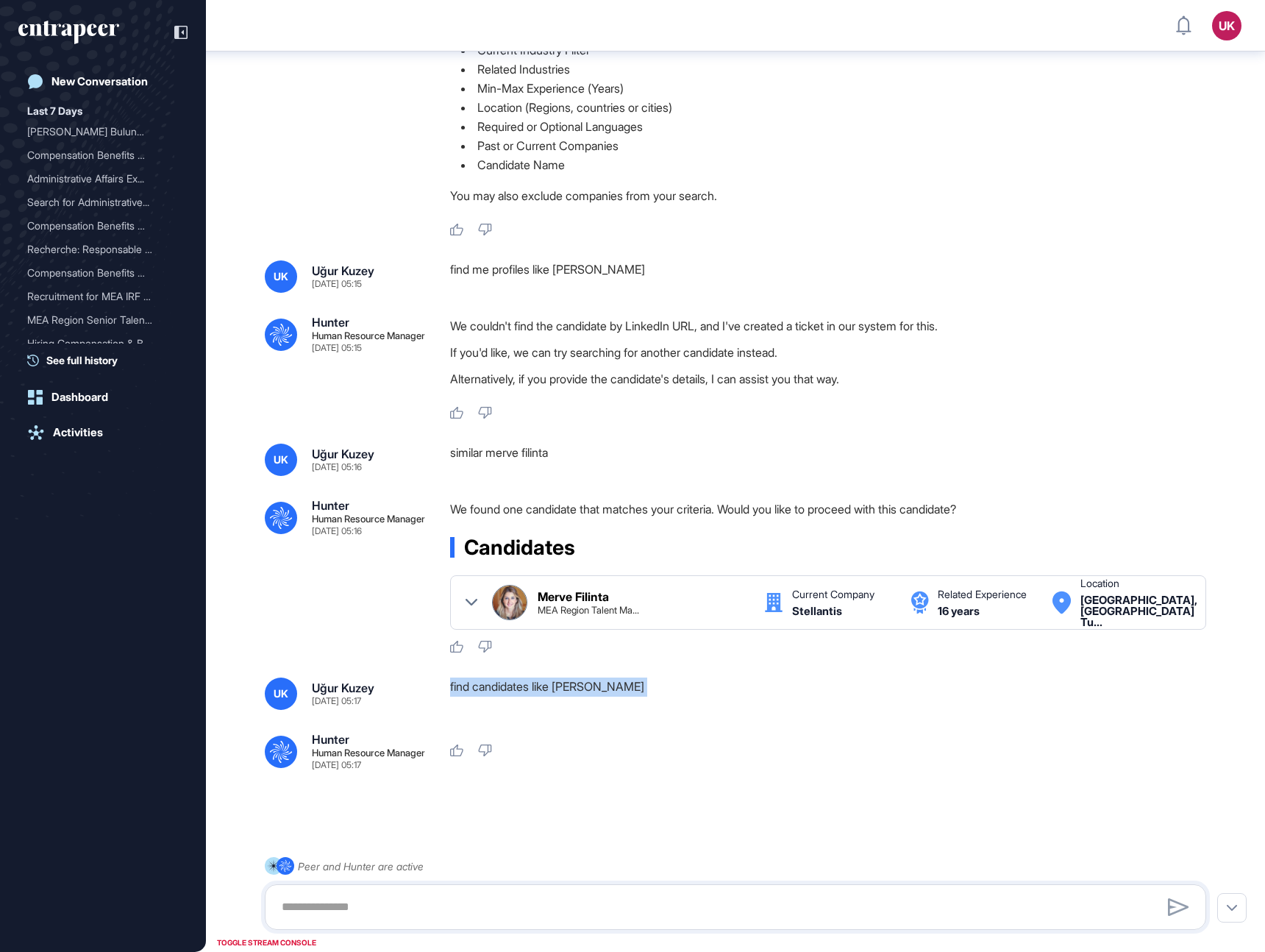
click at [476, 455] on div "similar merve filinta" at bounding box center [834, 460] width 768 height 33
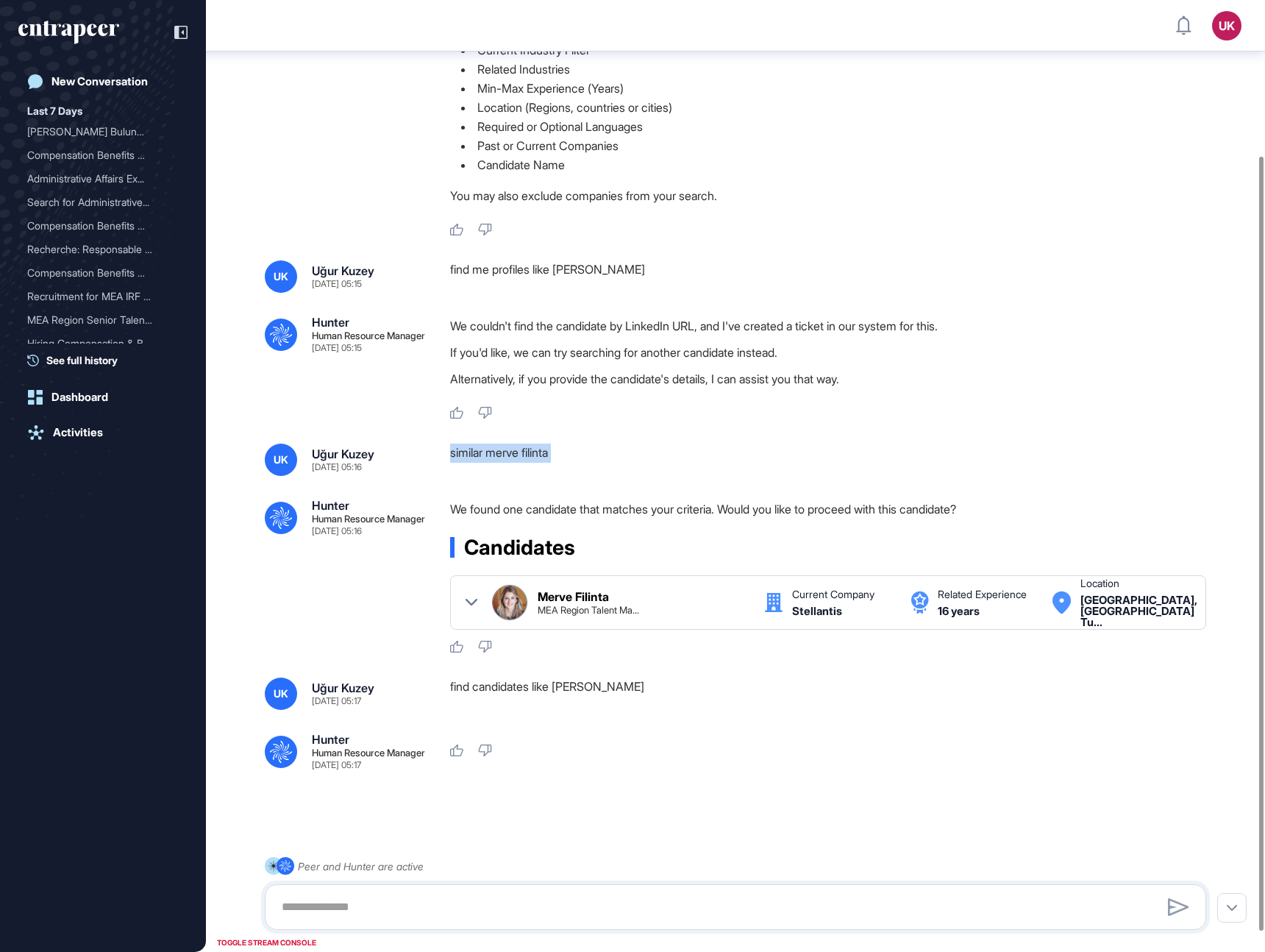
click at [476, 455] on div "similar merve filinta" at bounding box center [834, 460] width 768 height 33
click at [467, 686] on div "find candidates like [PERSON_NAME]" at bounding box center [834, 693] width 768 height 33
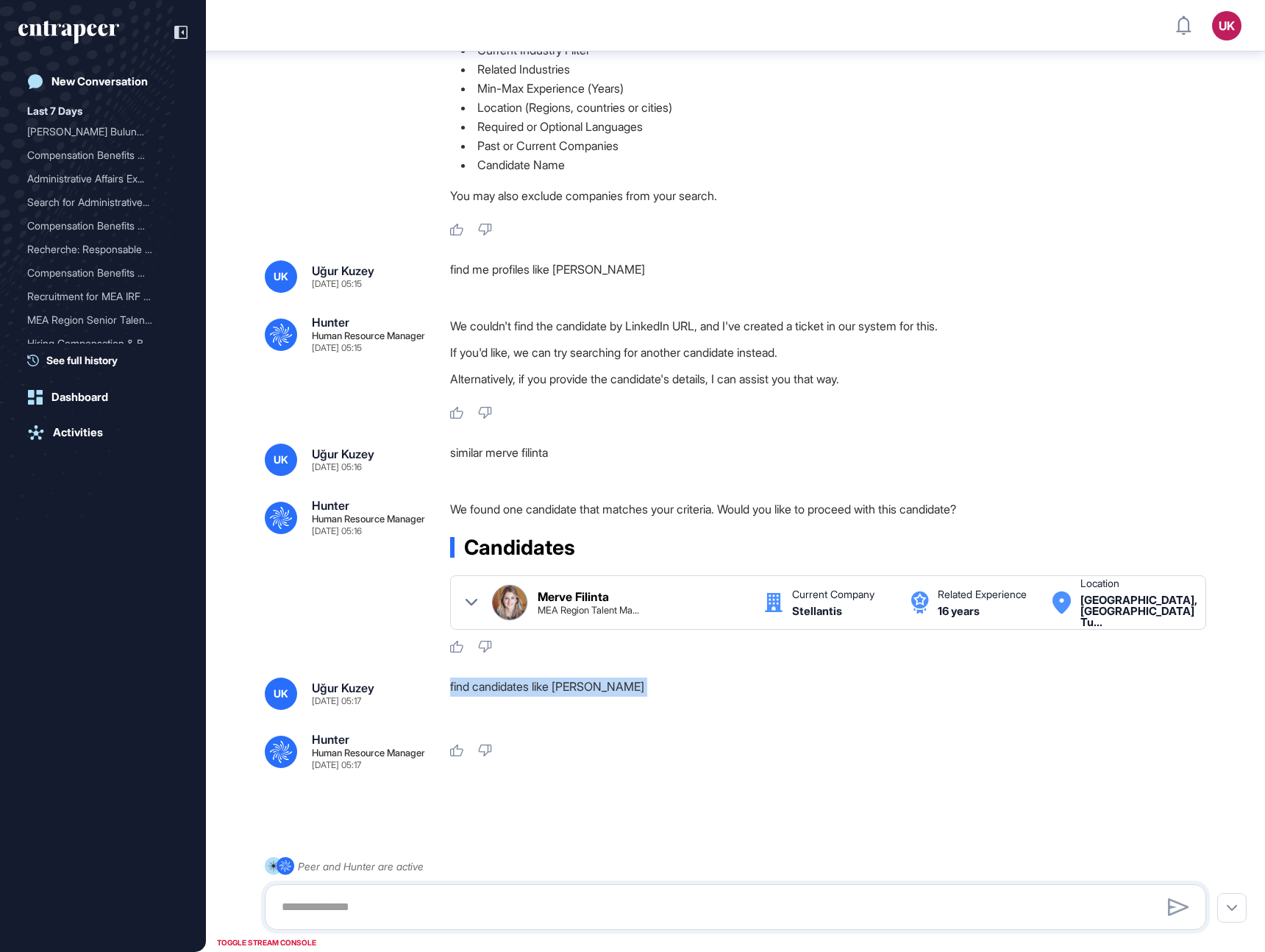
click at [466, 448] on div "similar merve filinta" at bounding box center [834, 460] width 768 height 33
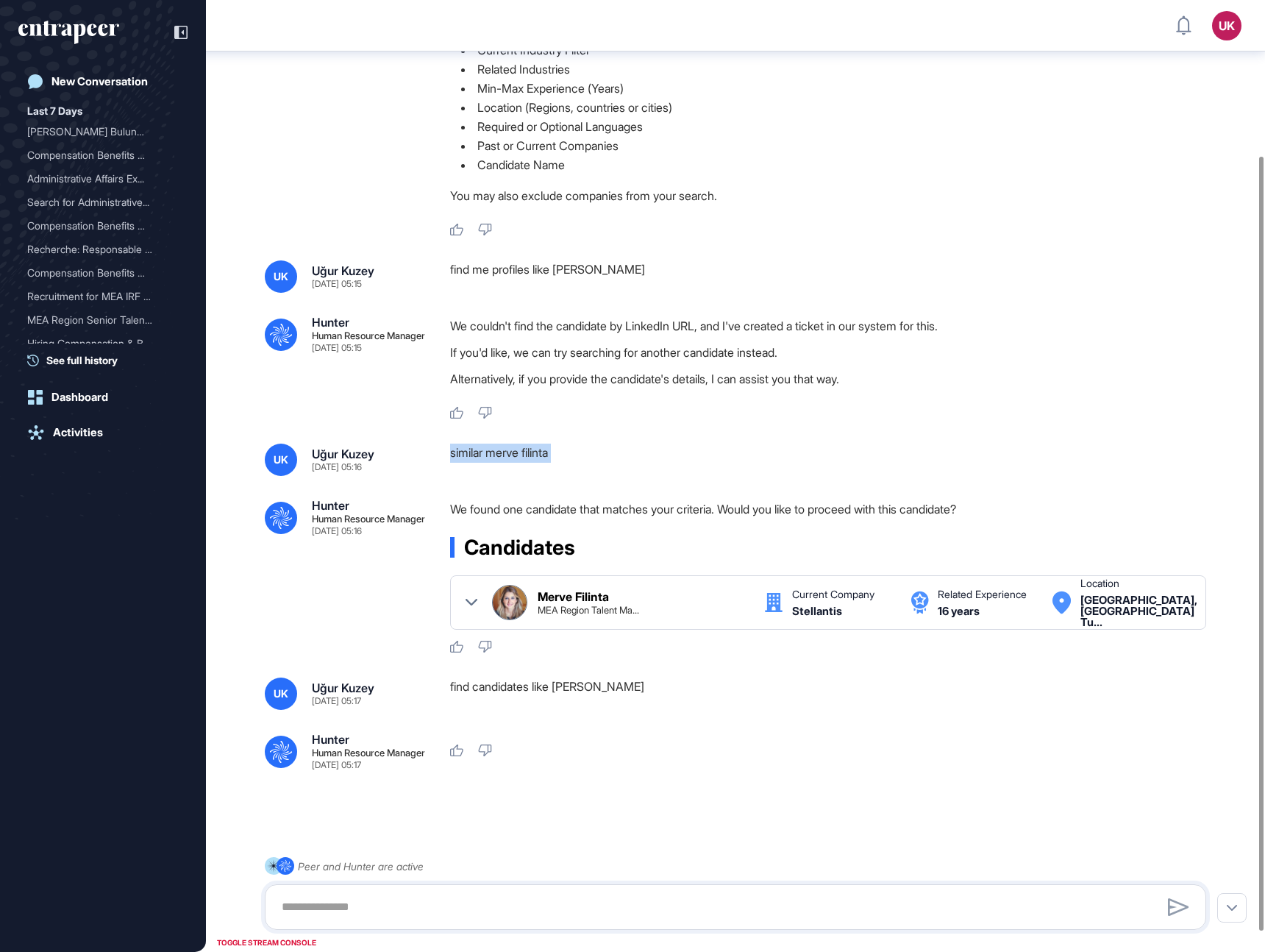
click at [466, 448] on div "similar merve filinta" at bounding box center [834, 460] width 768 height 33
click at [475, 453] on div "similar merve filinta" at bounding box center [834, 460] width 768 height 33
click at [462, 687] on div "find candidates like [PERSON_NAME]" at bounding box center [834, 693] width 768 height 33
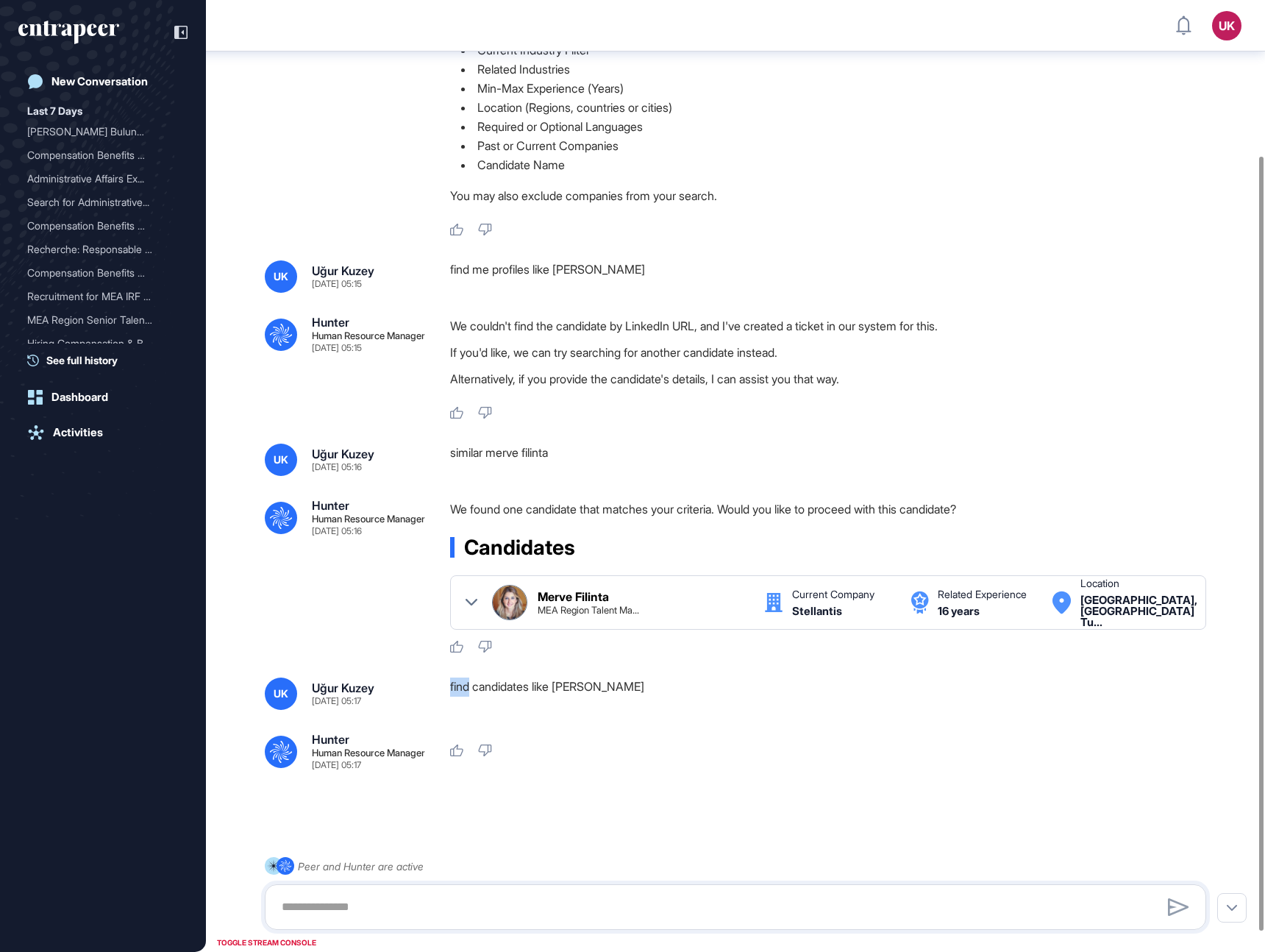
click at [462, 687] on div "find candidates like [PERSON_NAME]" at bounding box center [834, 693] width 768 height 33
click at [475, 455] on div "similar merve filinta" at bounding box center [834, 460] width 768 height 33
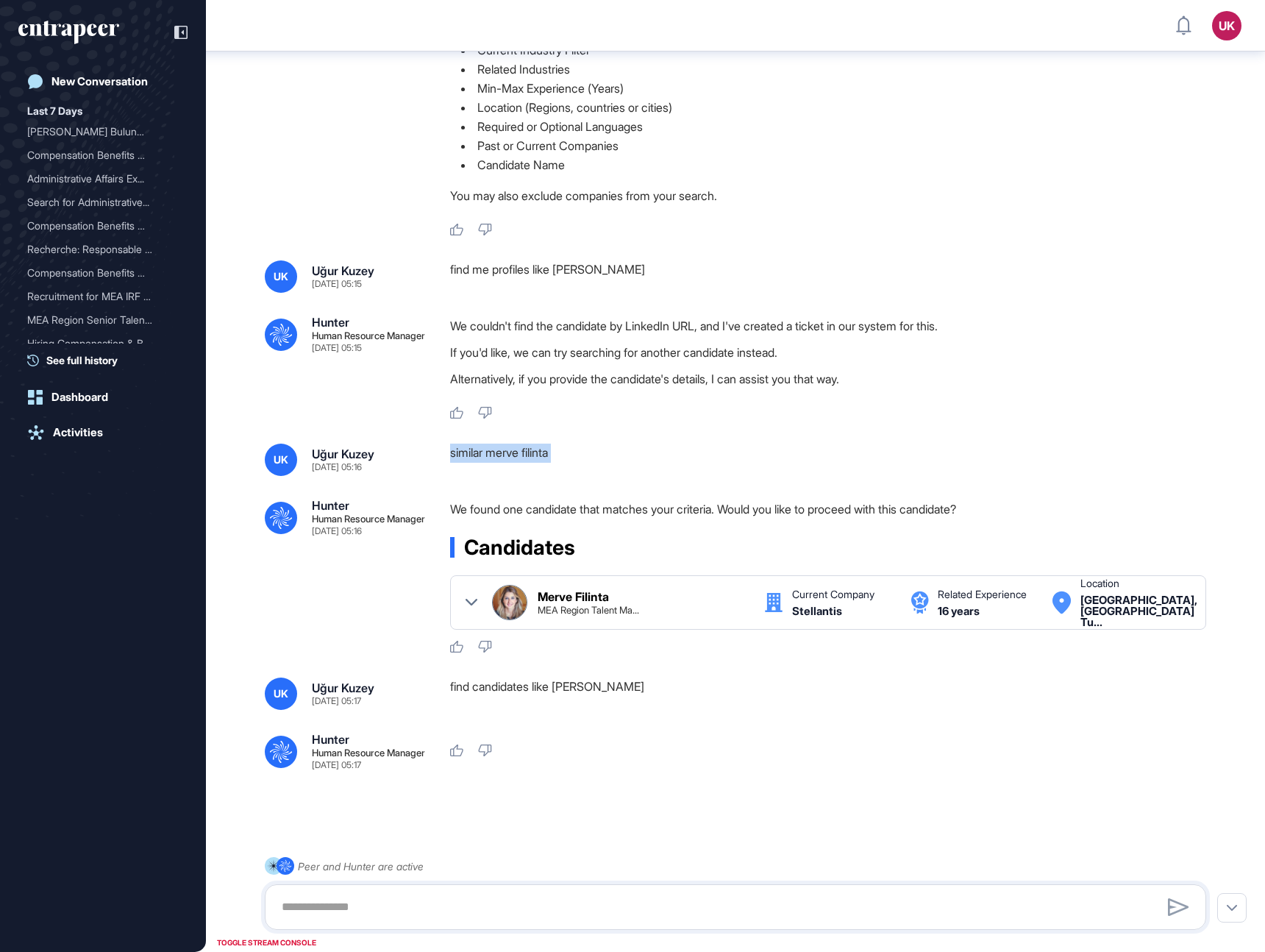
click at [463, 684] on div "find candidates like [PERSON_NAME]" at bounding box center [834, 693] width 768 height 33
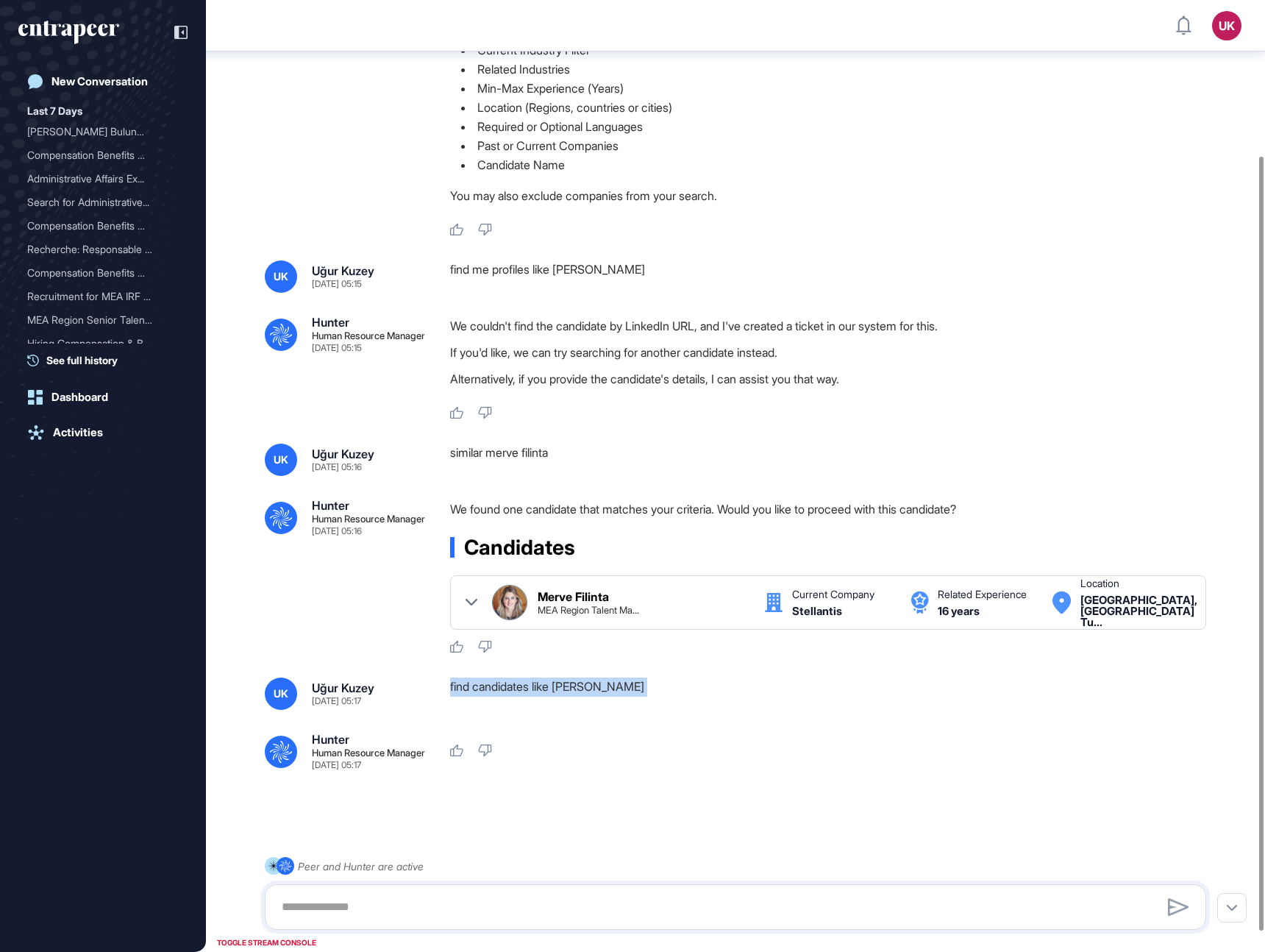
click at [463, 684] on div "find candidates like [PERSON_NAME]" at bounding box center [834, 693] width 768 height 33
click at [473, 451] on div "similar merve filinta" at bounding box center [834, 460] width 768 height 33
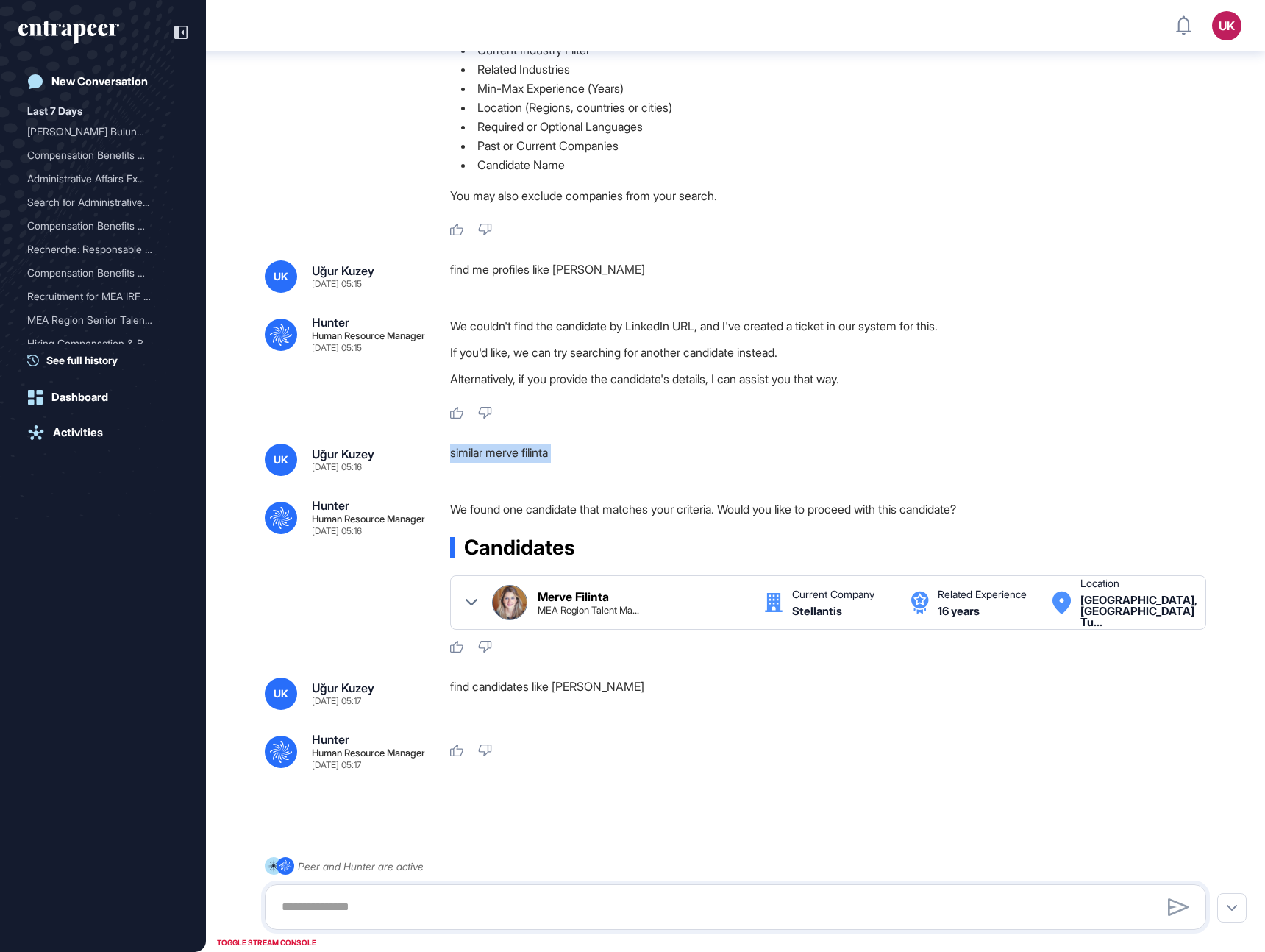
click at [458, 684] on div "find candidates like [PERSON_NAME]" at bounding box center [834, 693] width 768 height 33
